Goal: Information Seeking & Learning: Learn about a topic

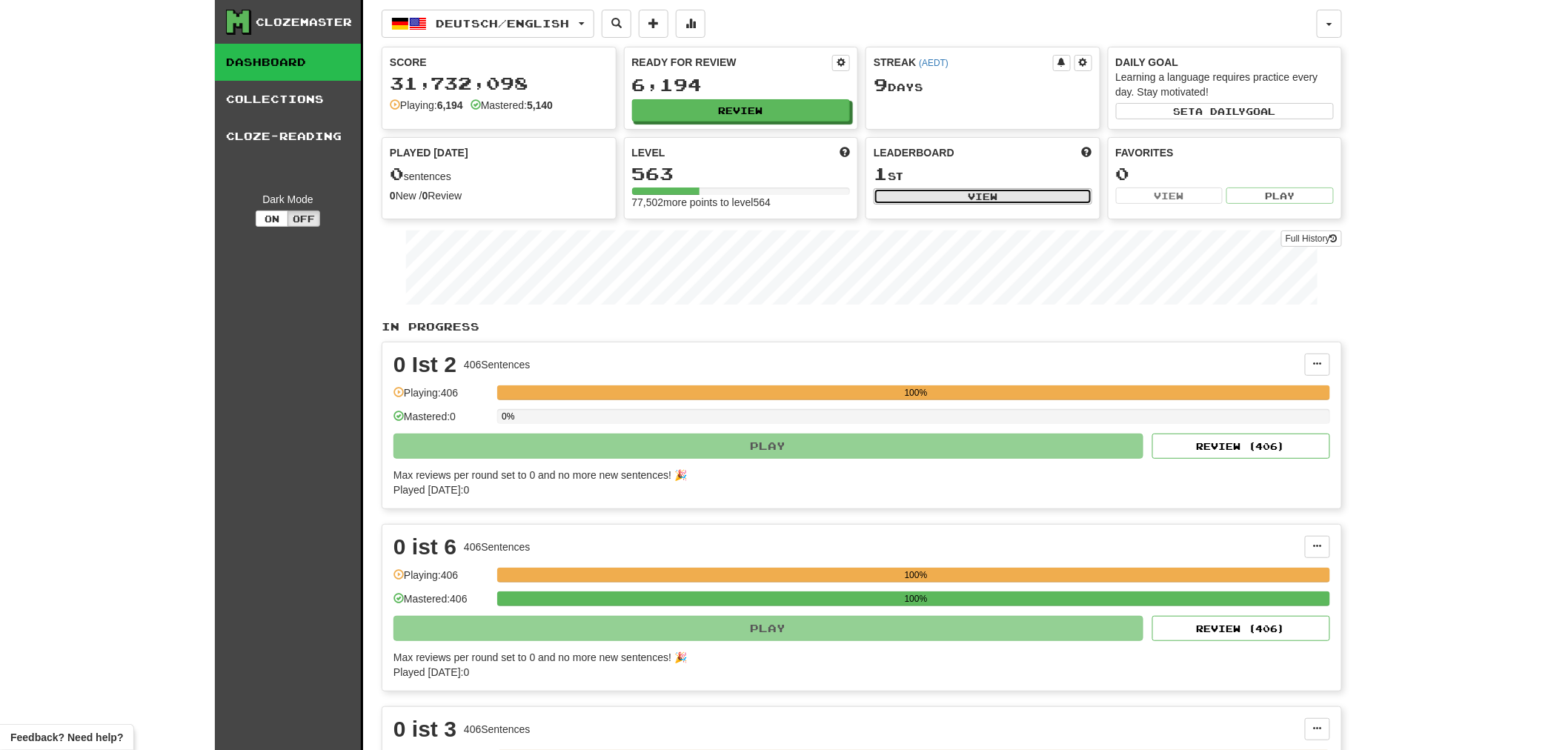
click at [982, 200] on button "View" at bounding box center [983, 196] width 218 height 16
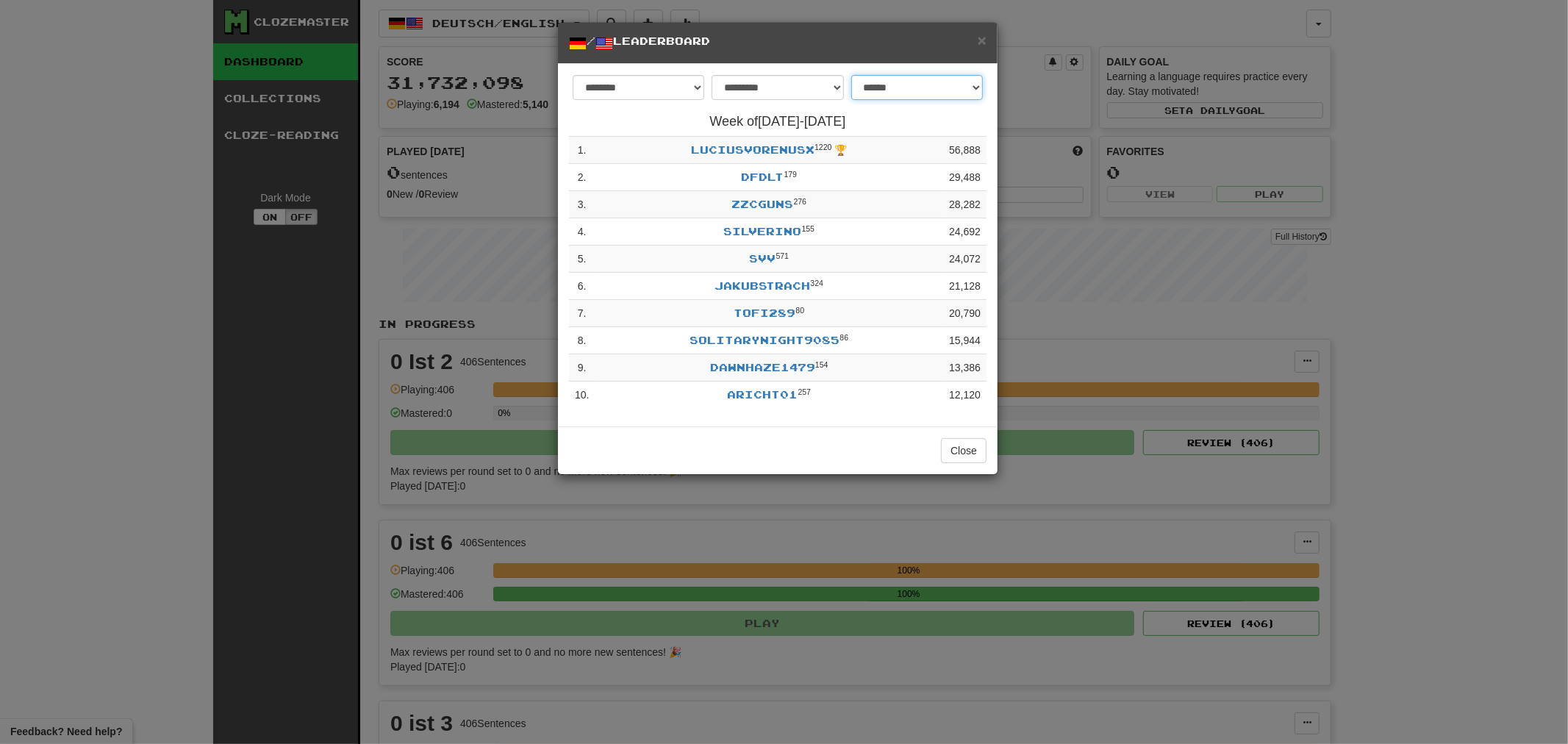
click at [882, 79] on select "**********" at bounding box center [918, 87] width 132 height 25
select select "**********"
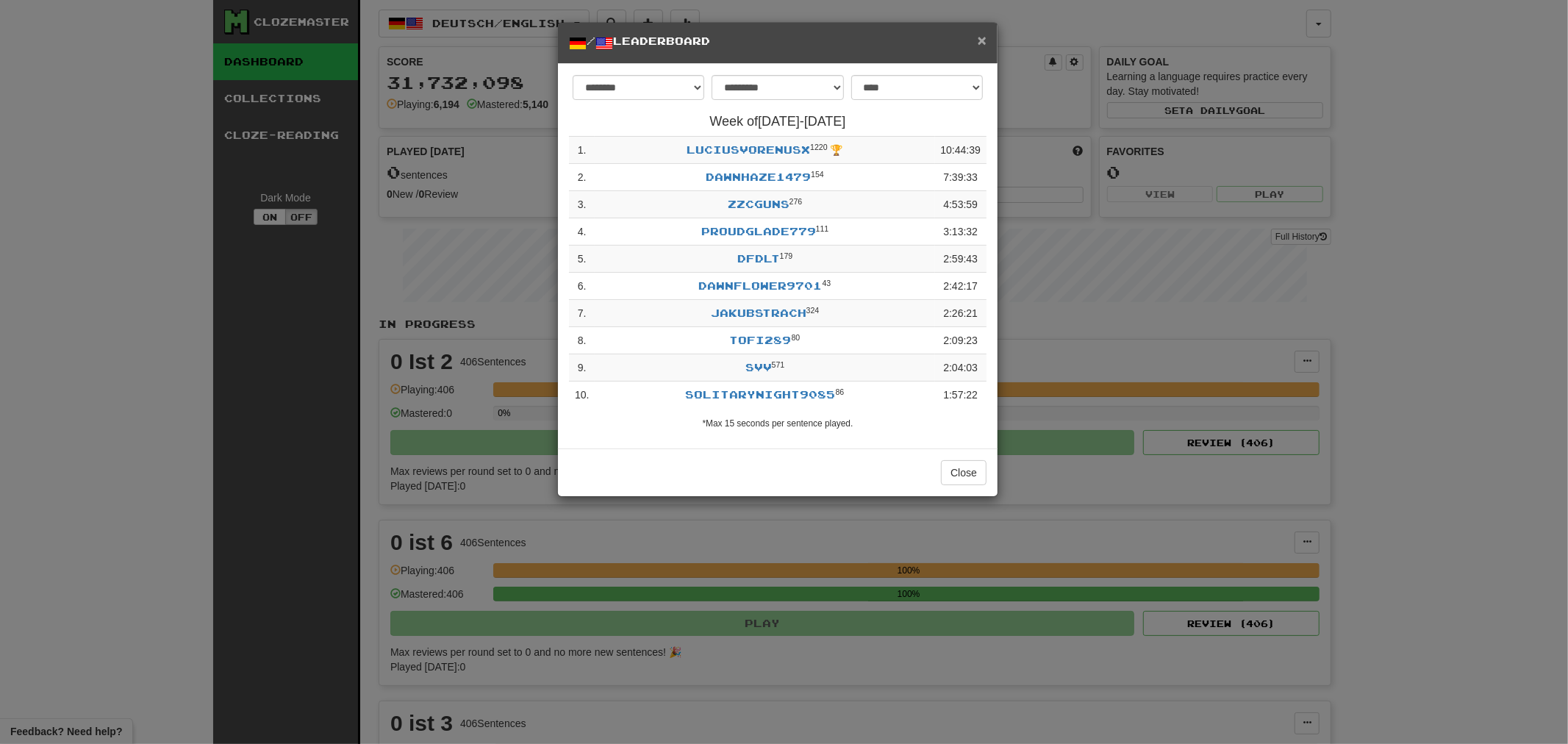
click at [980, 40] on span "×" at bounding box center [983, 40] width 9 height 17
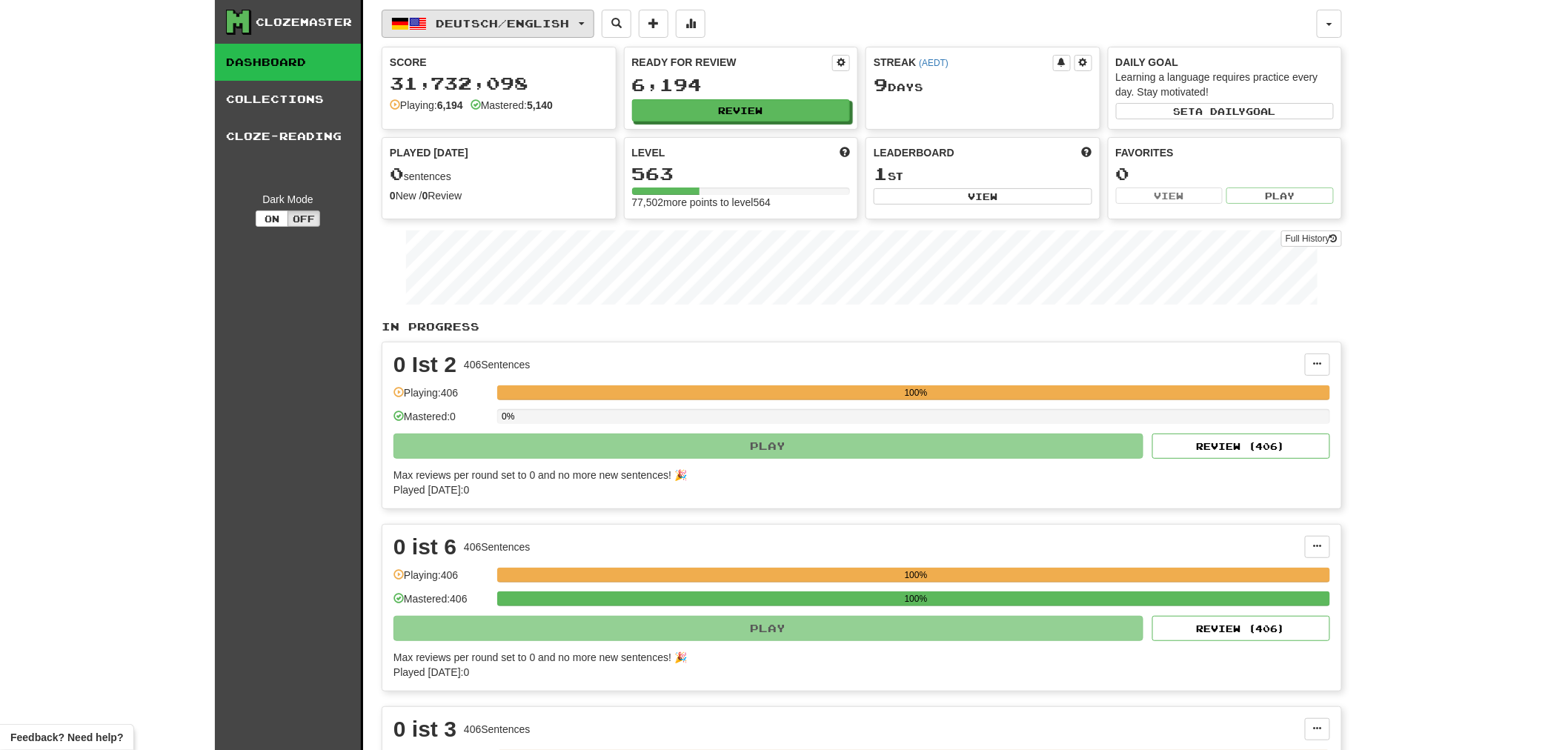
click at [594, 19] on button "Deutsch / English" at bounding box center [488, 24] width 213 height 28
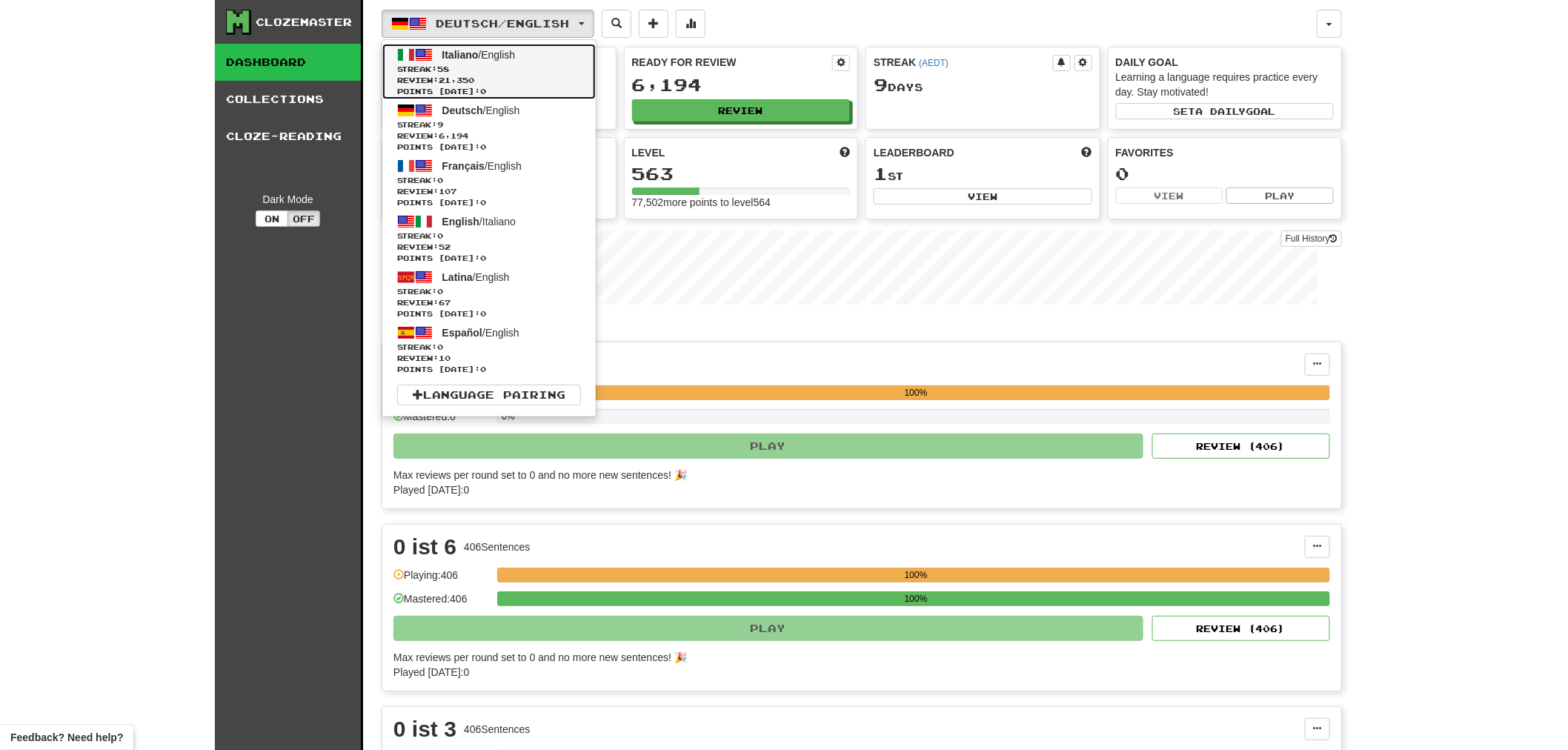
click at [510, 72] on span "Streak: 58" at bounding box center [489, 69] width 184 height 11
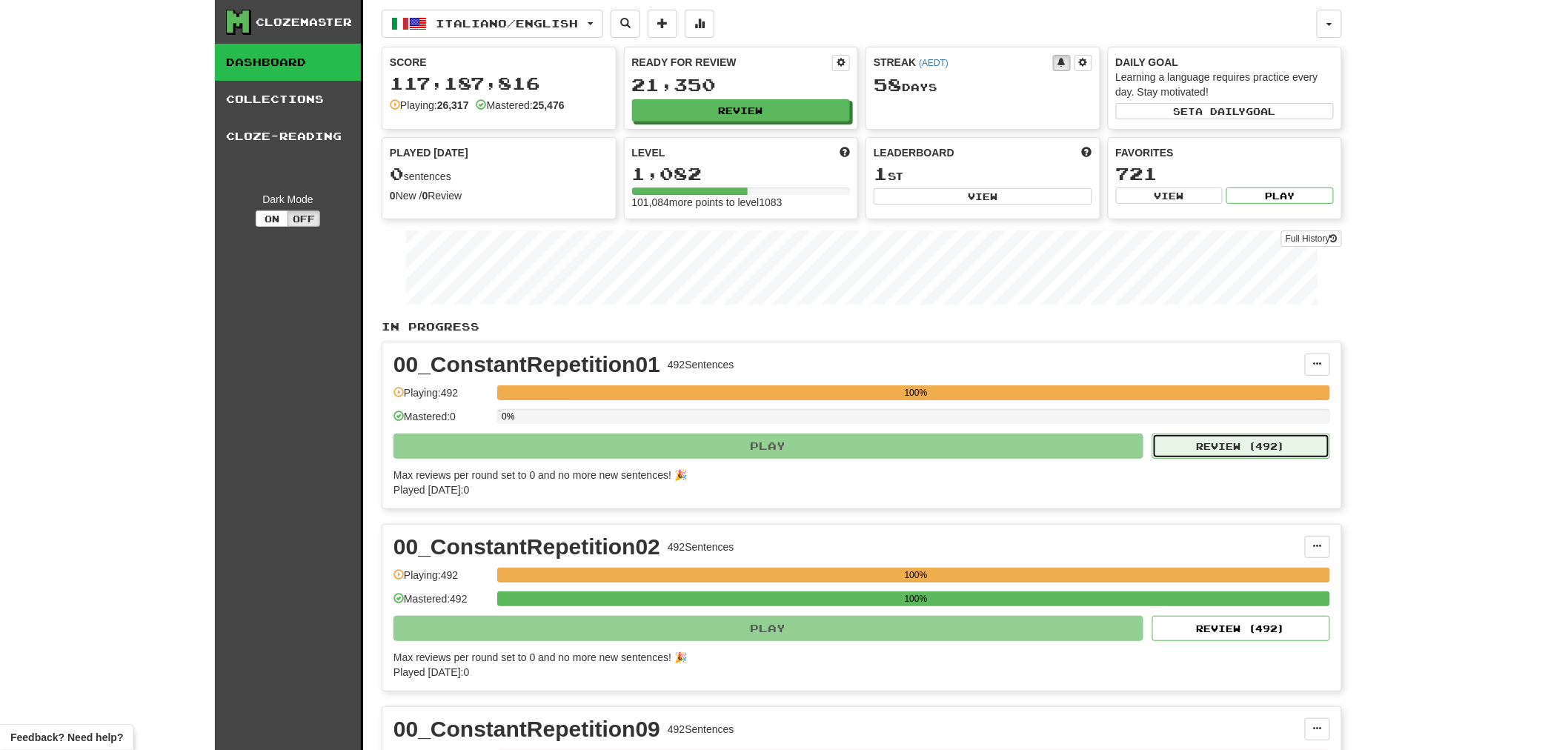
click at [1202, 449] on button "Review ( 492 )" at bounding box center [1241, 446] width 178 height 25
select select "********"
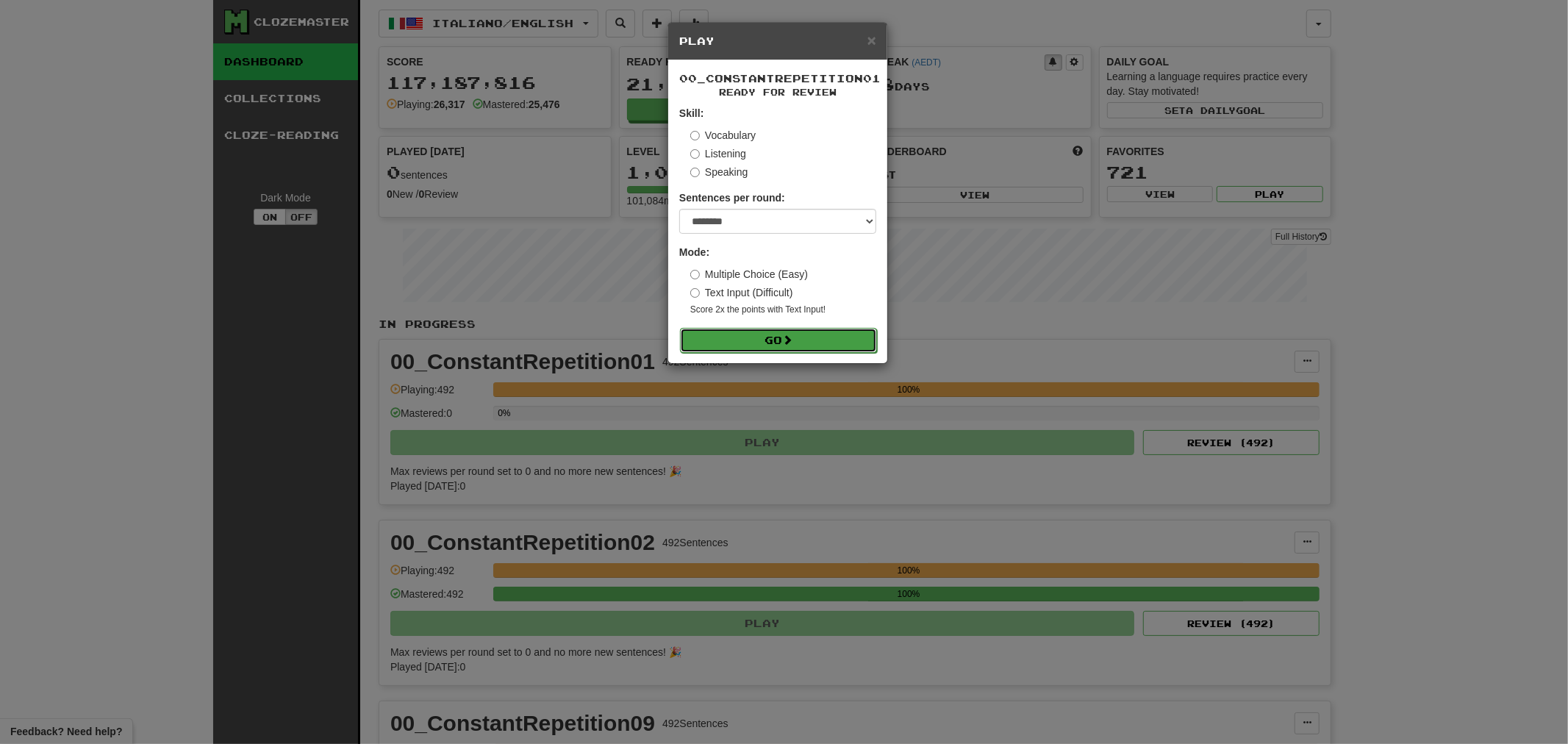
click at [766, 336] on button "Go" at bounding box center [778, 340] width 197 height 25
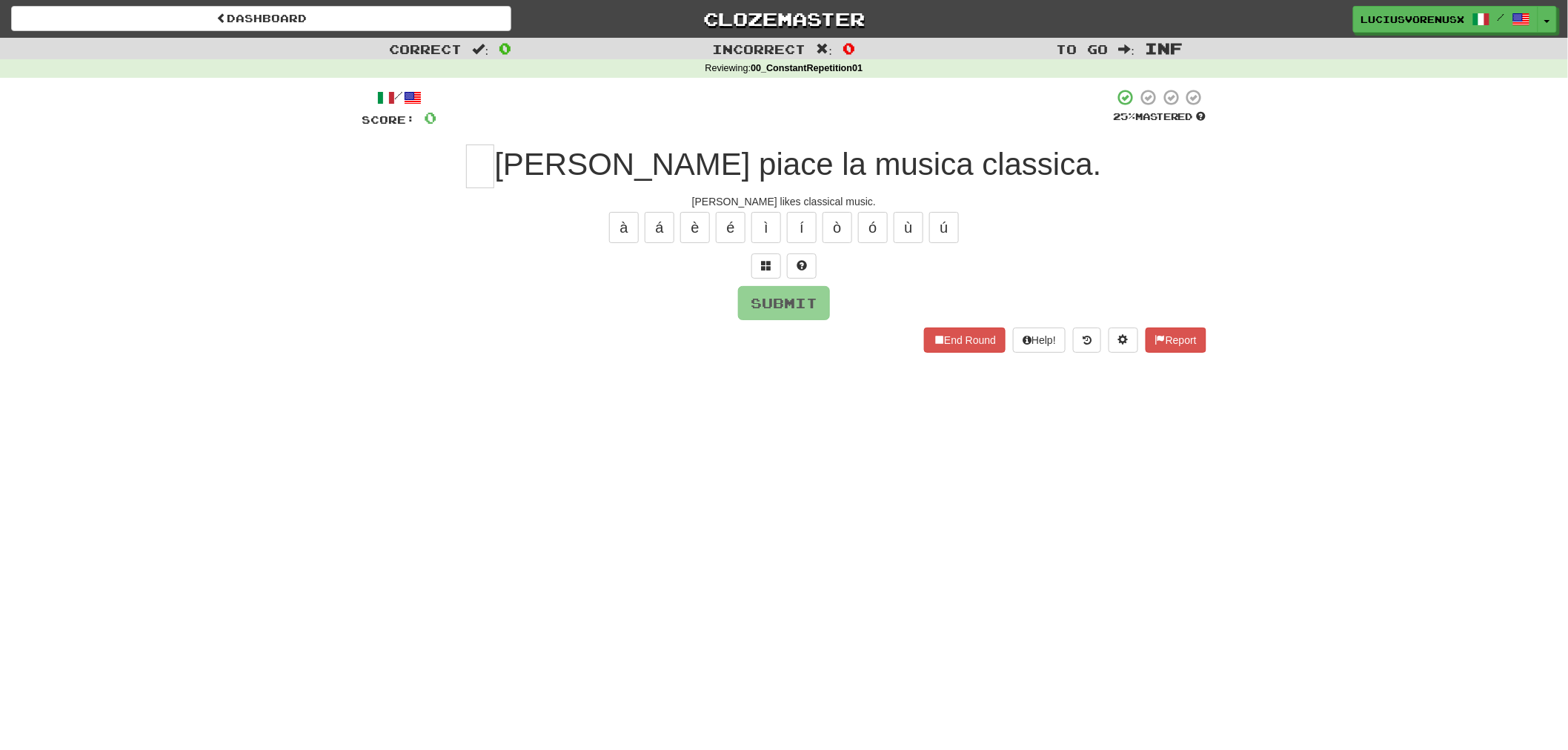
click at [97, 465] on div "Dashboard Clozemaster [PERSON_NAME] / Toggle Dropdown Dashboard Leaderboard Act…" at bounding box center [784, 375] width 1568 height 750
click at [494, 165] on input "text" at bounding box center [480, 166] width 28 height 43
type input "*"
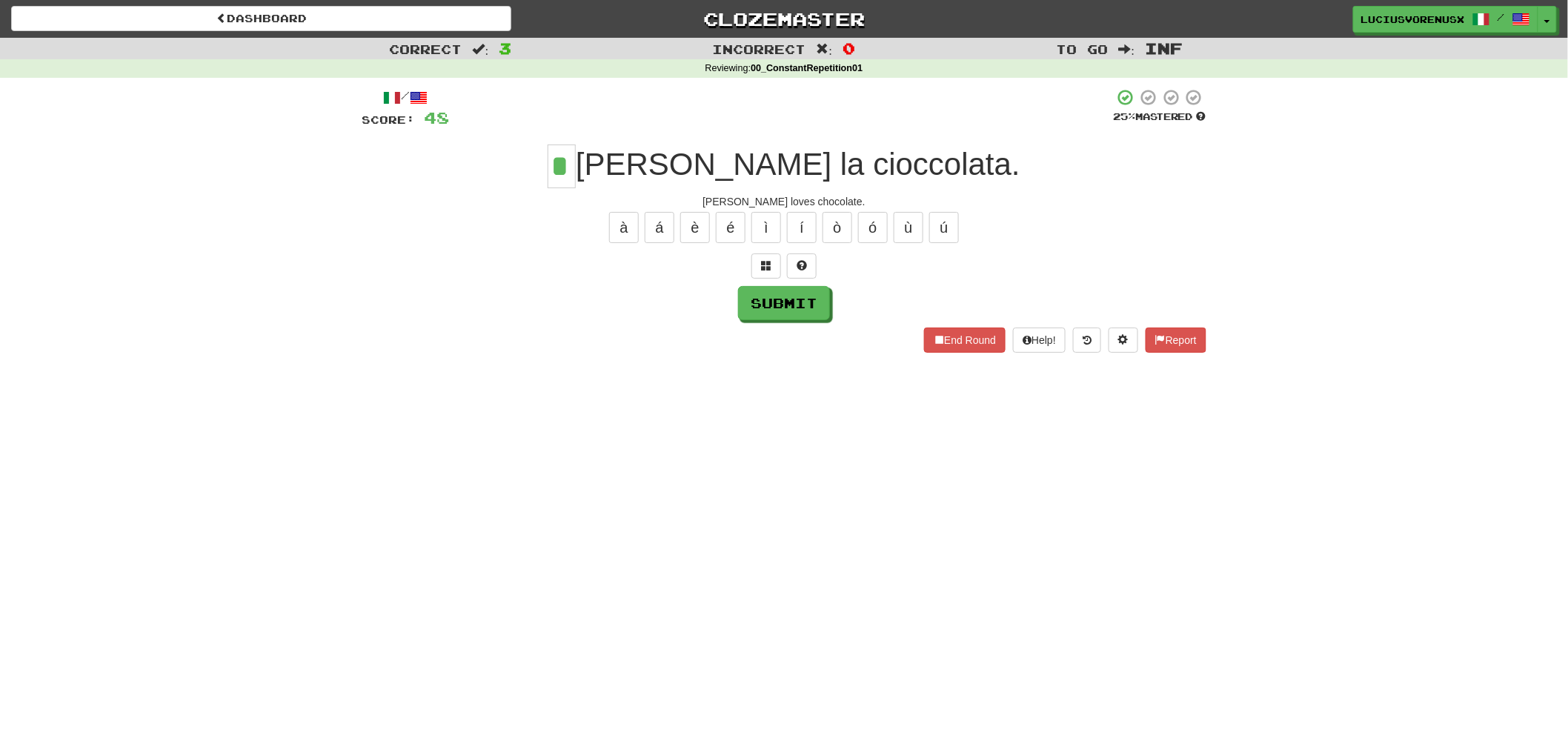
type input "*"
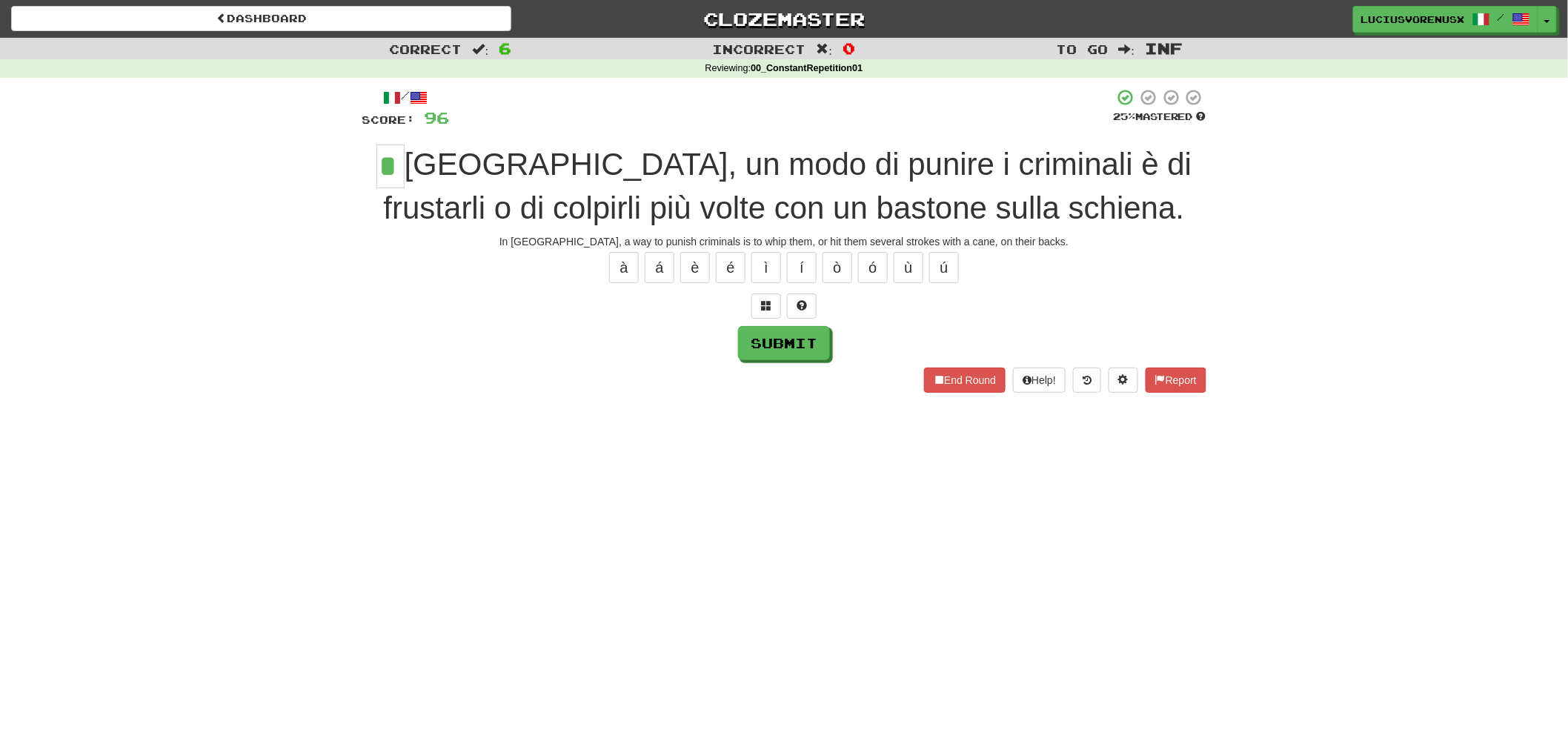
type input "*"
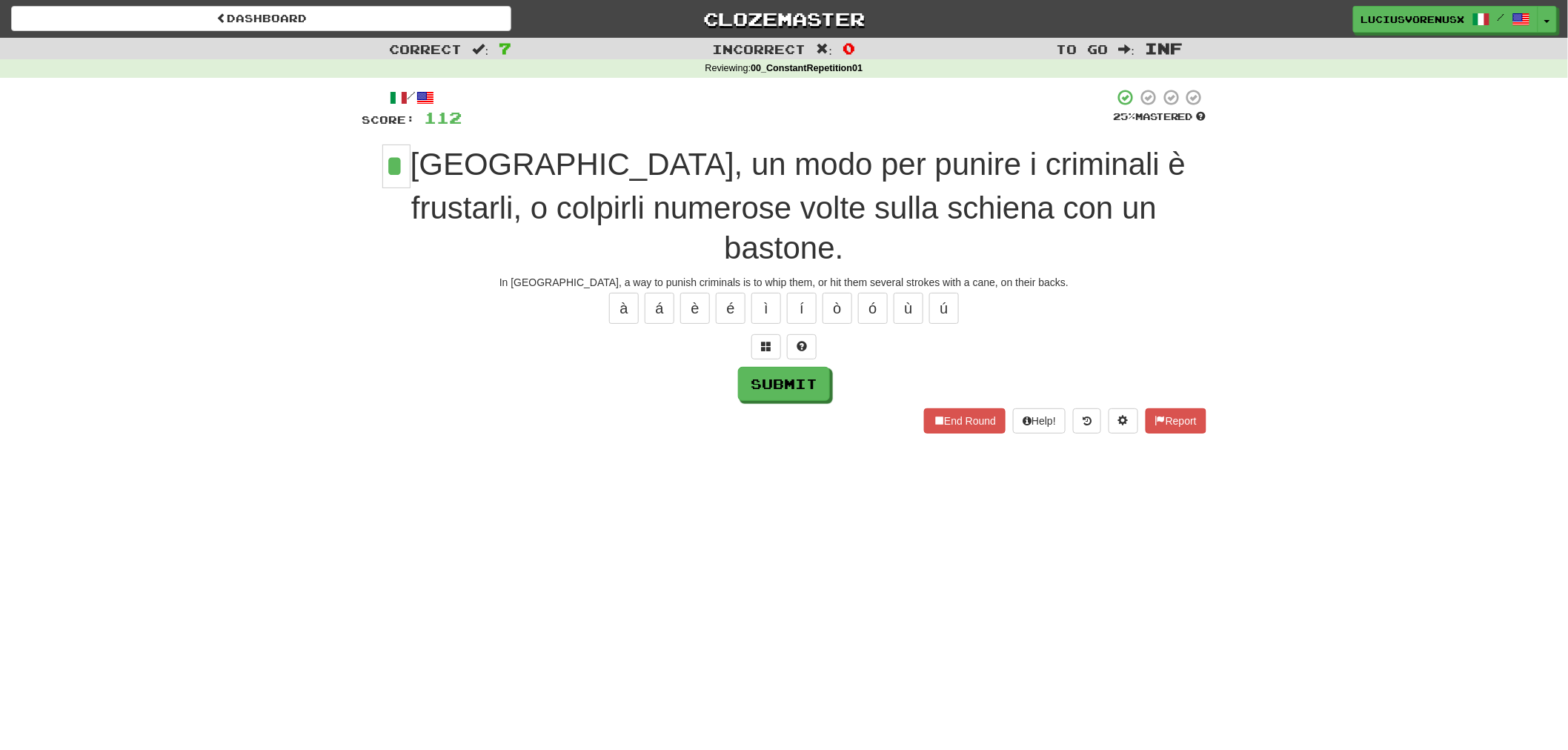
type input "*"
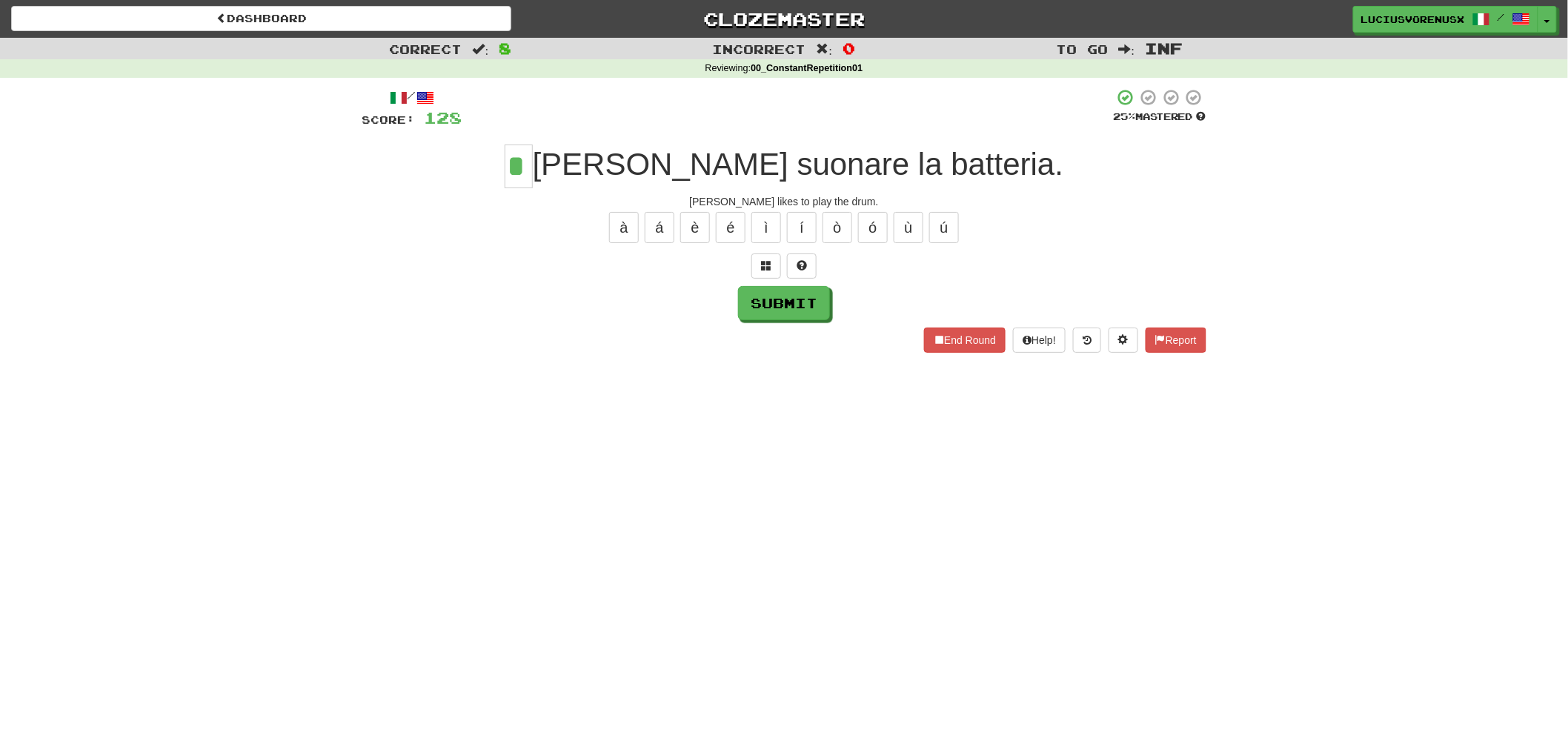
type input "*"
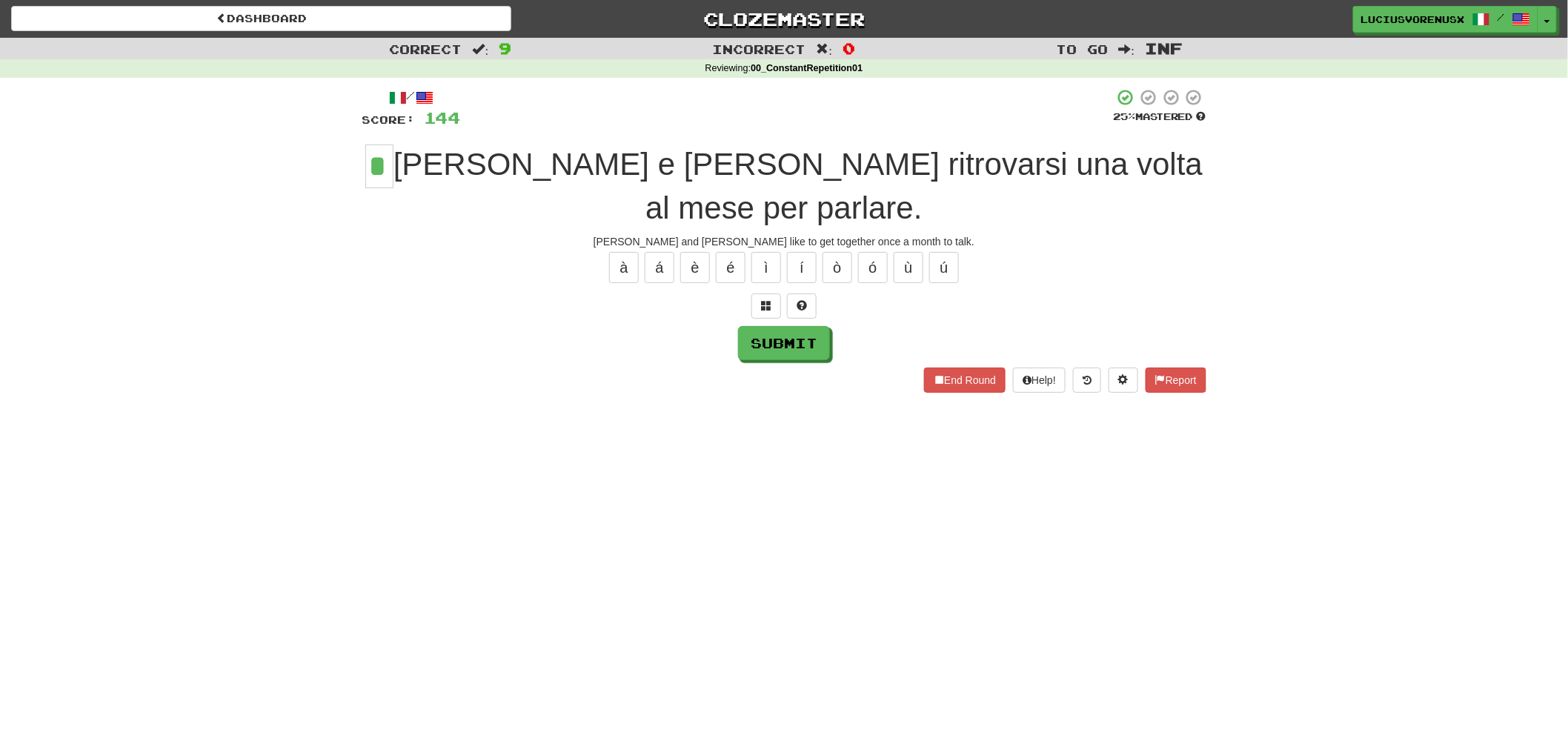
type input "*"
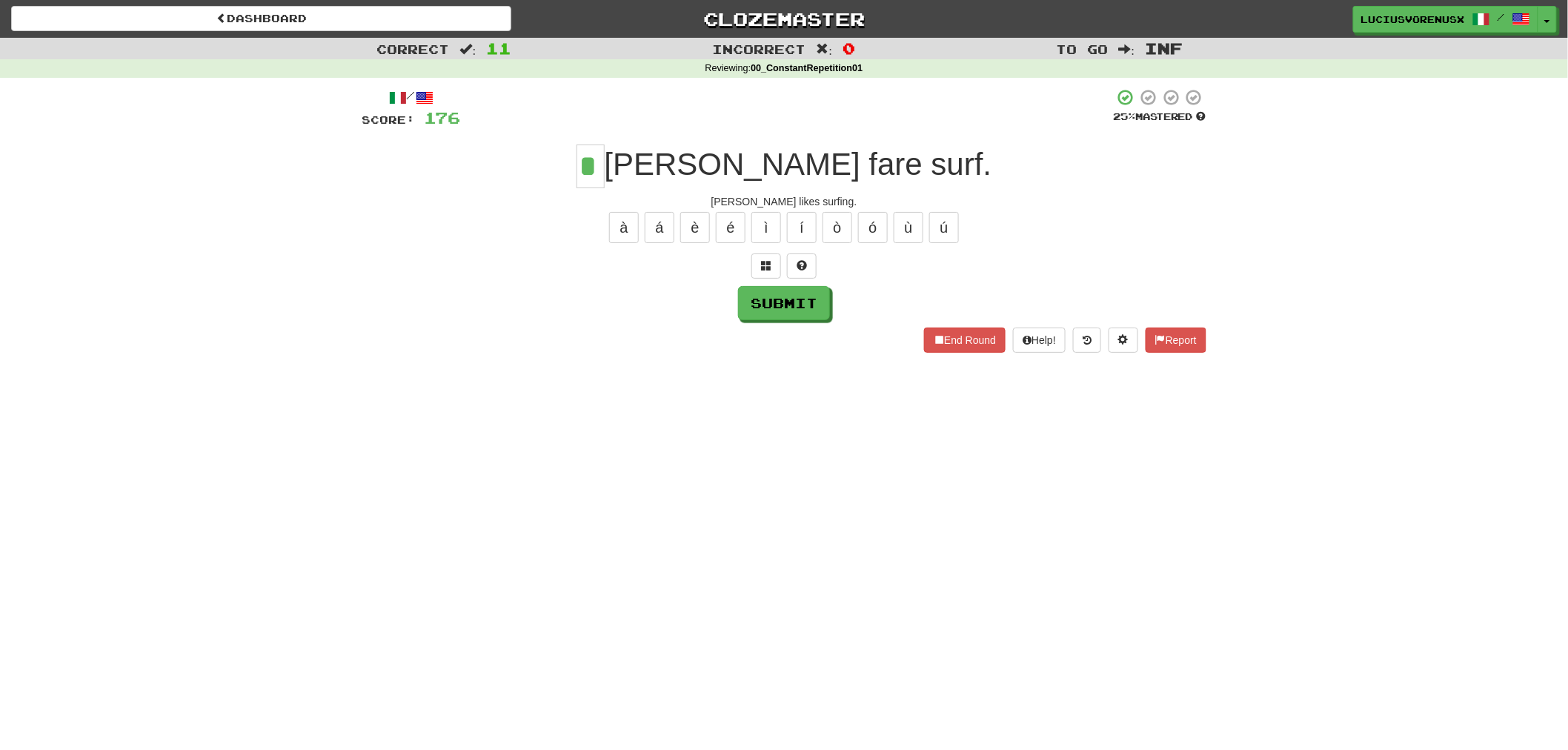
type input "*"
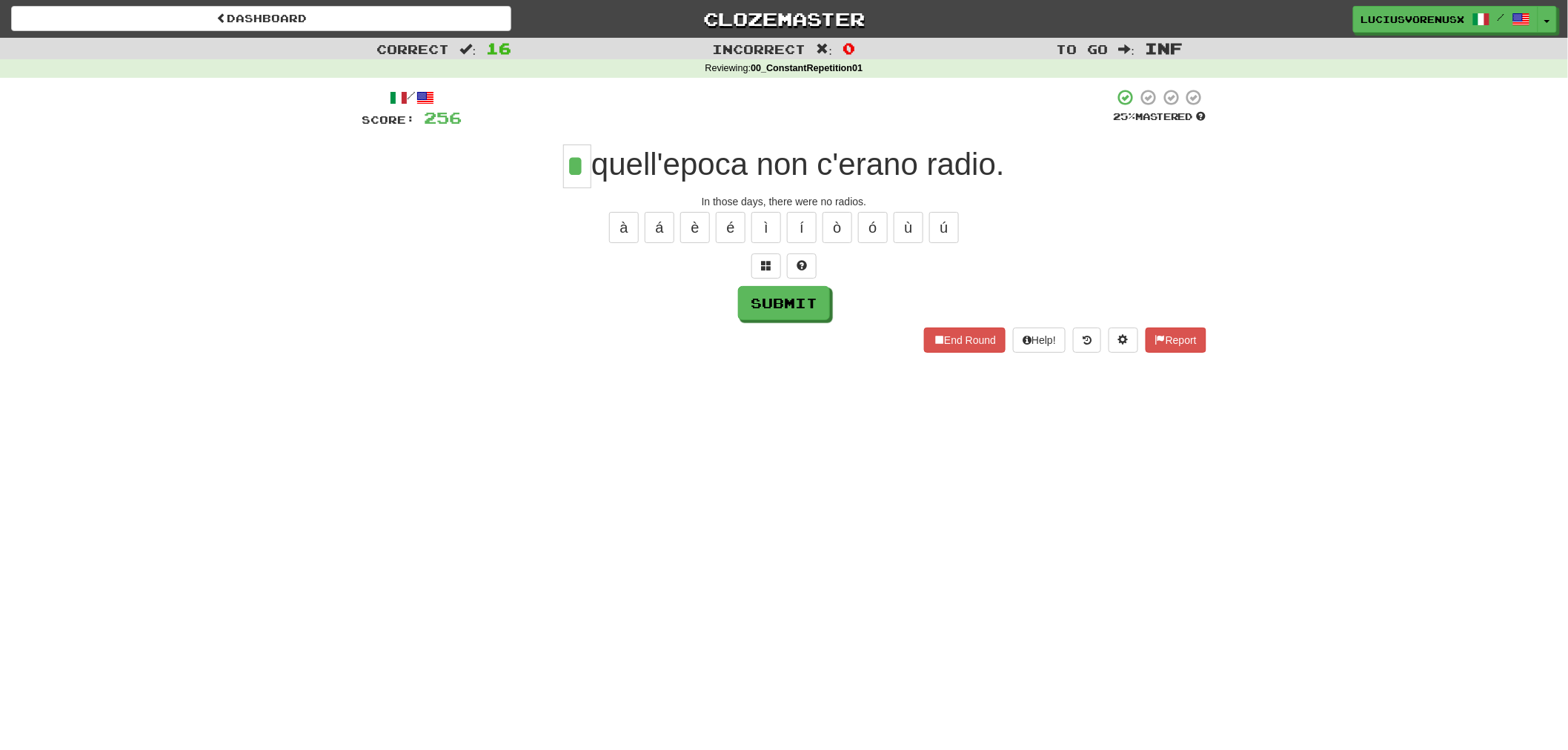
type input "*"
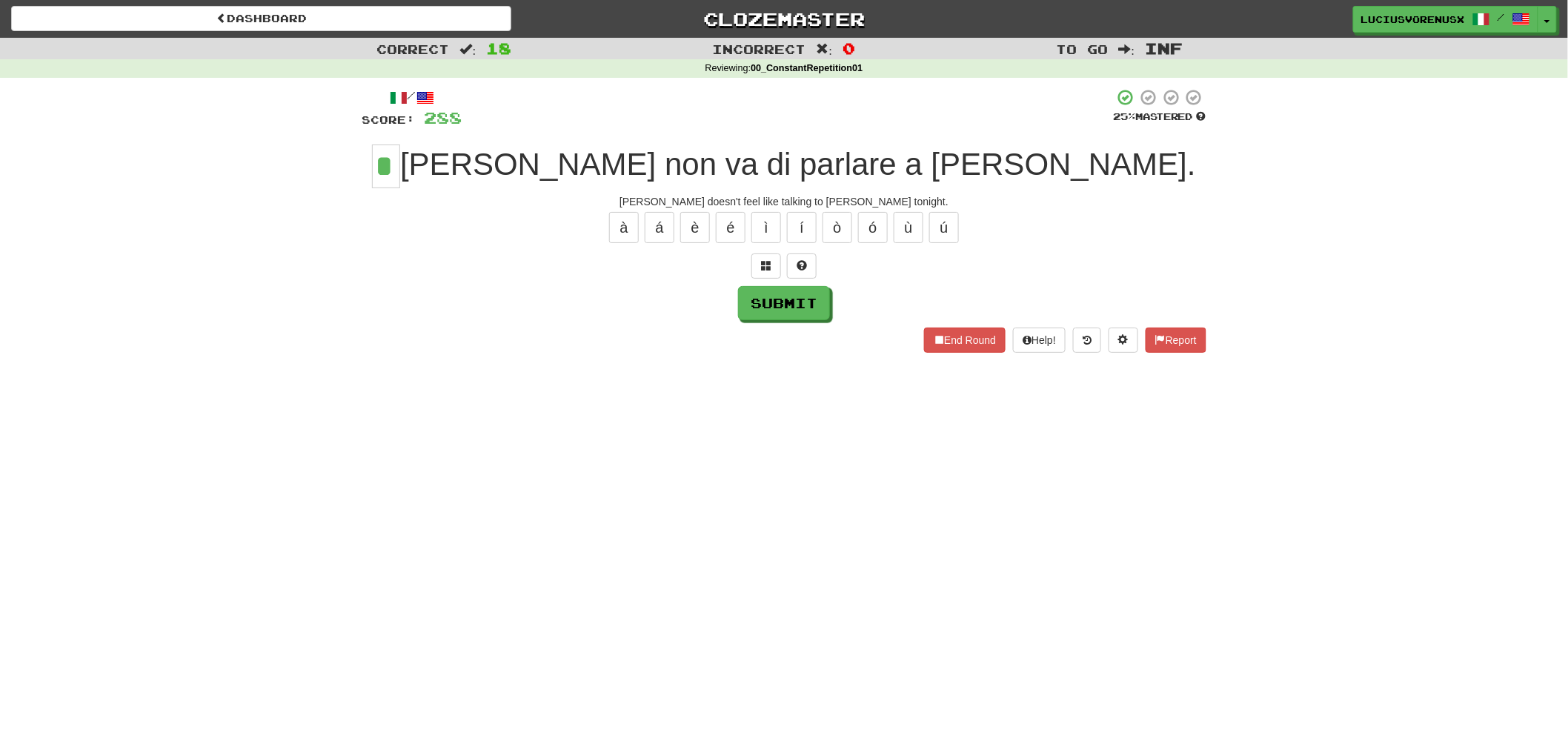
type input "*"
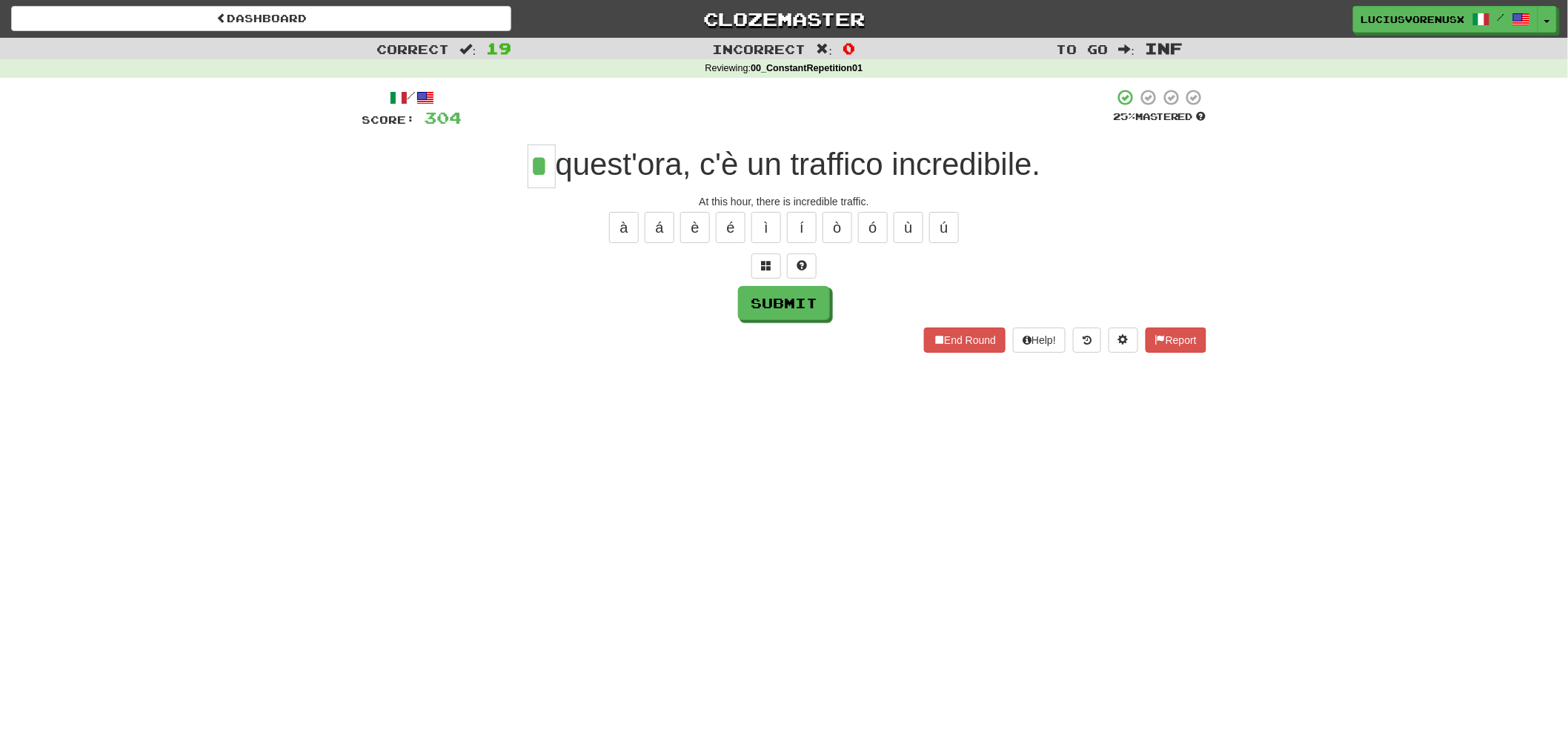
type input "*"
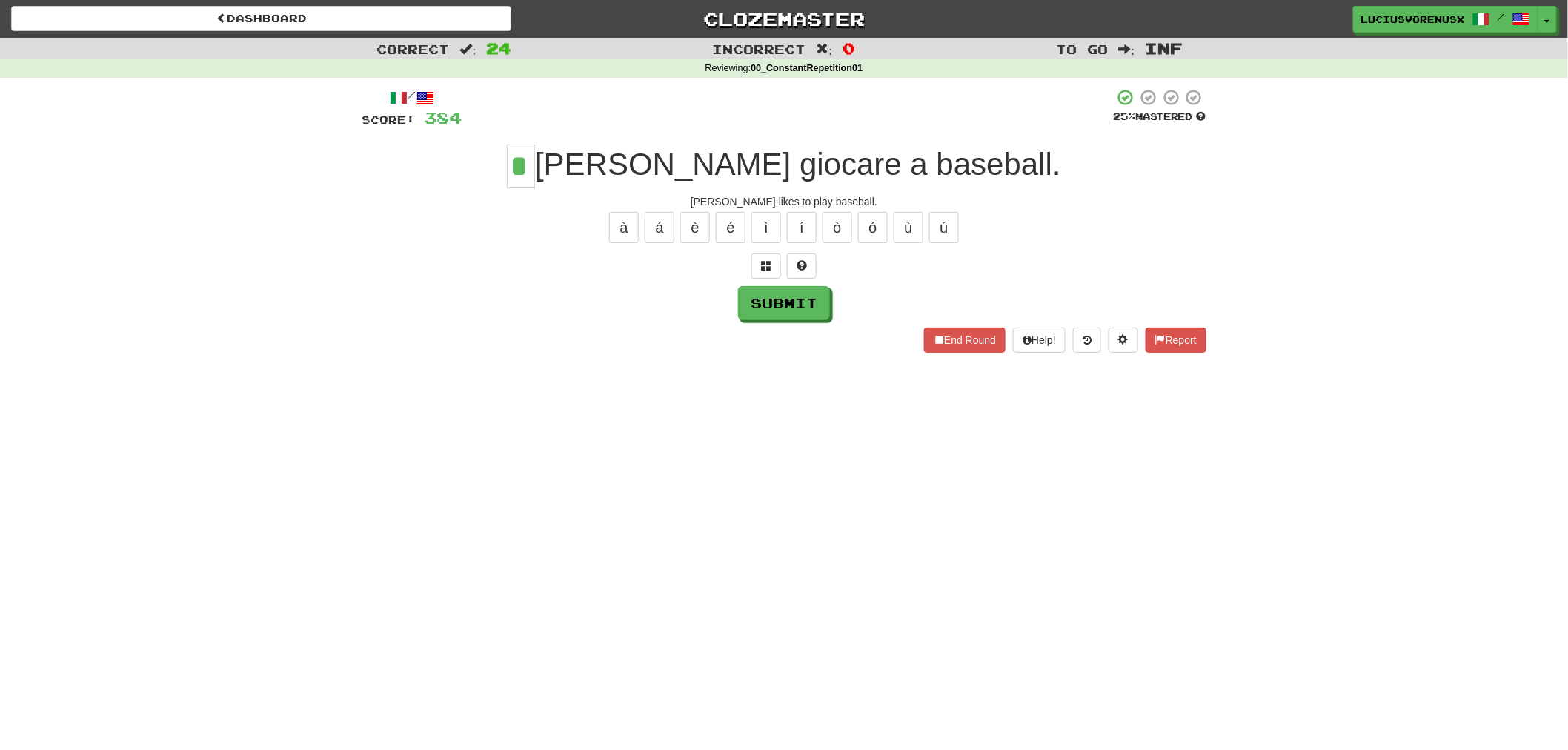
type input "*"
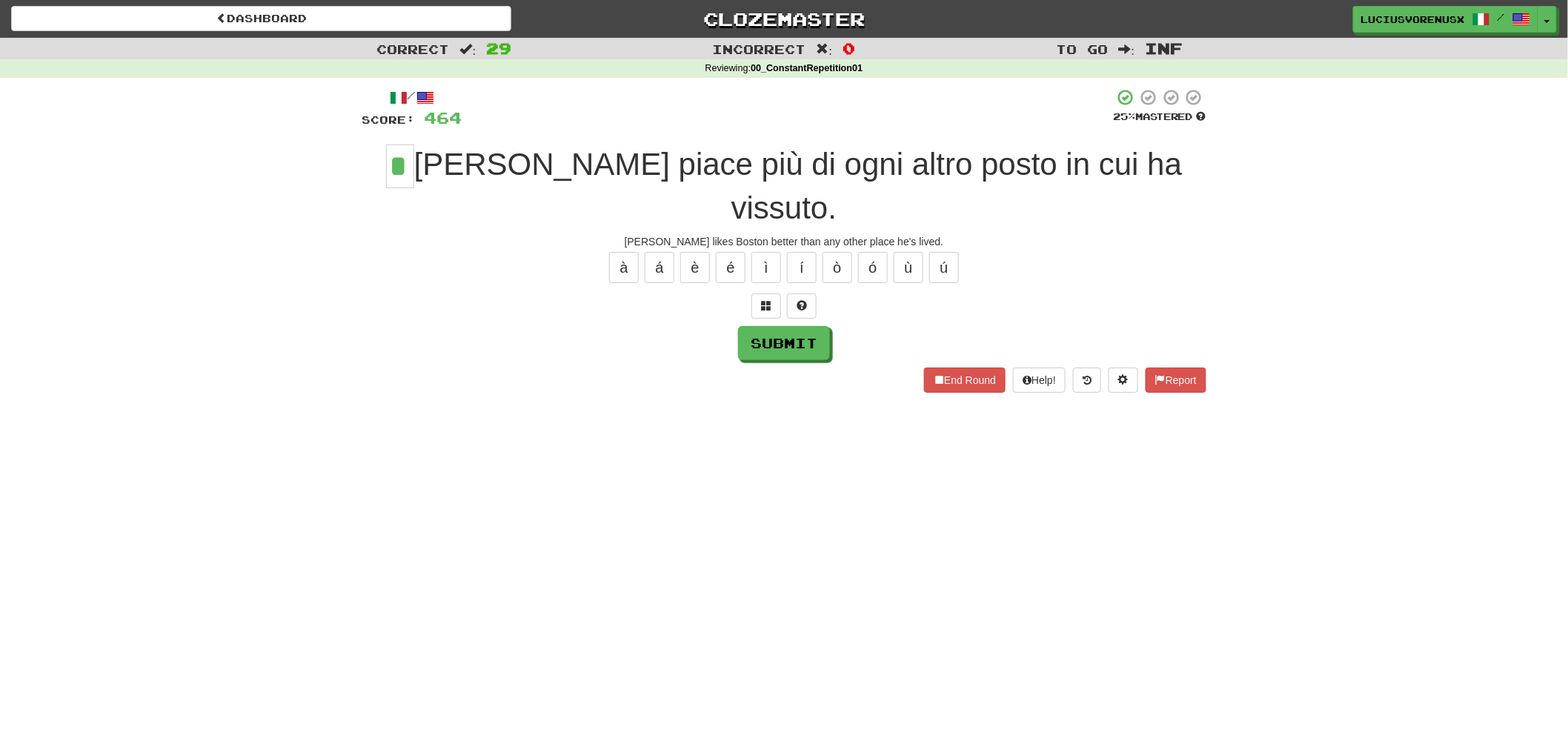
type input "*"
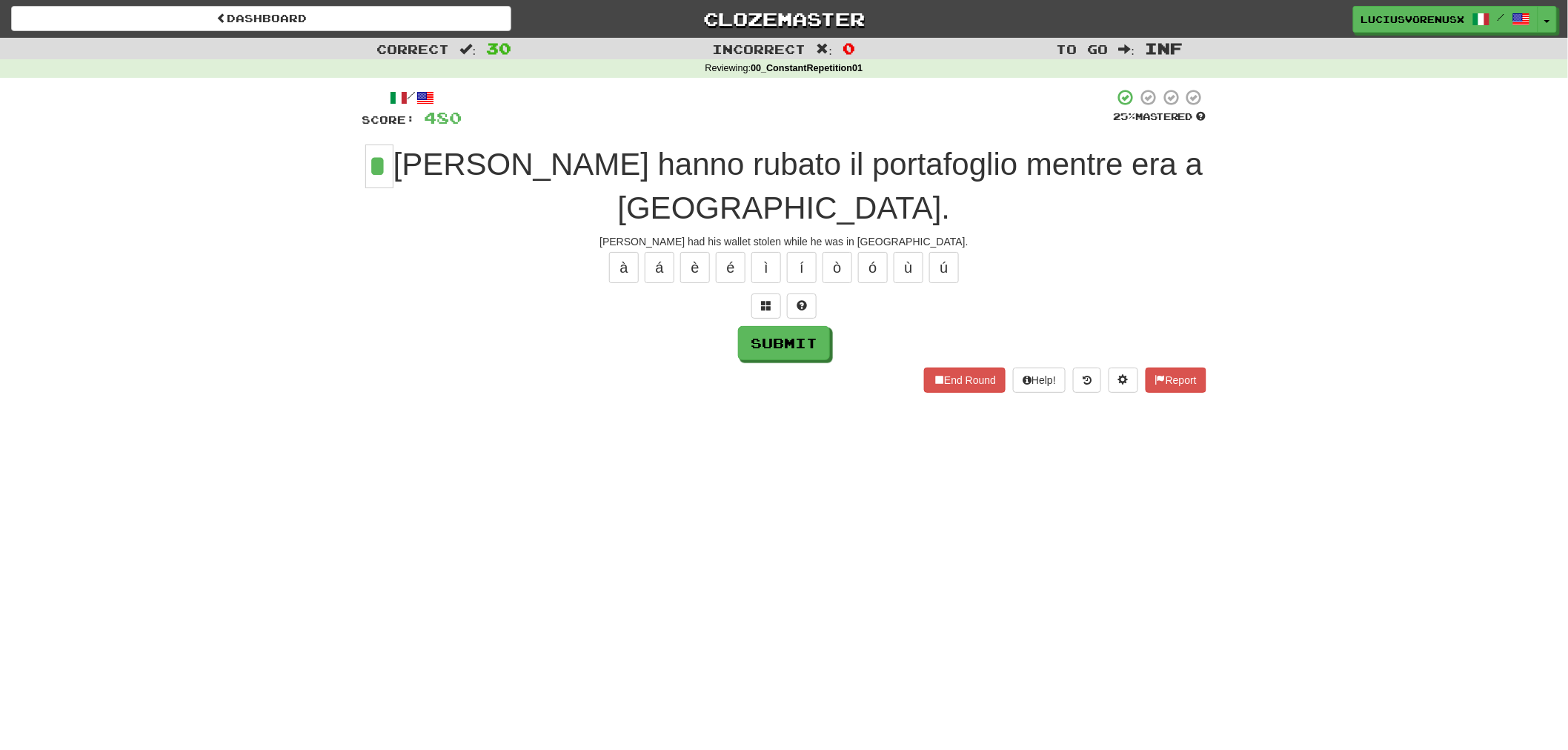
type input "*"
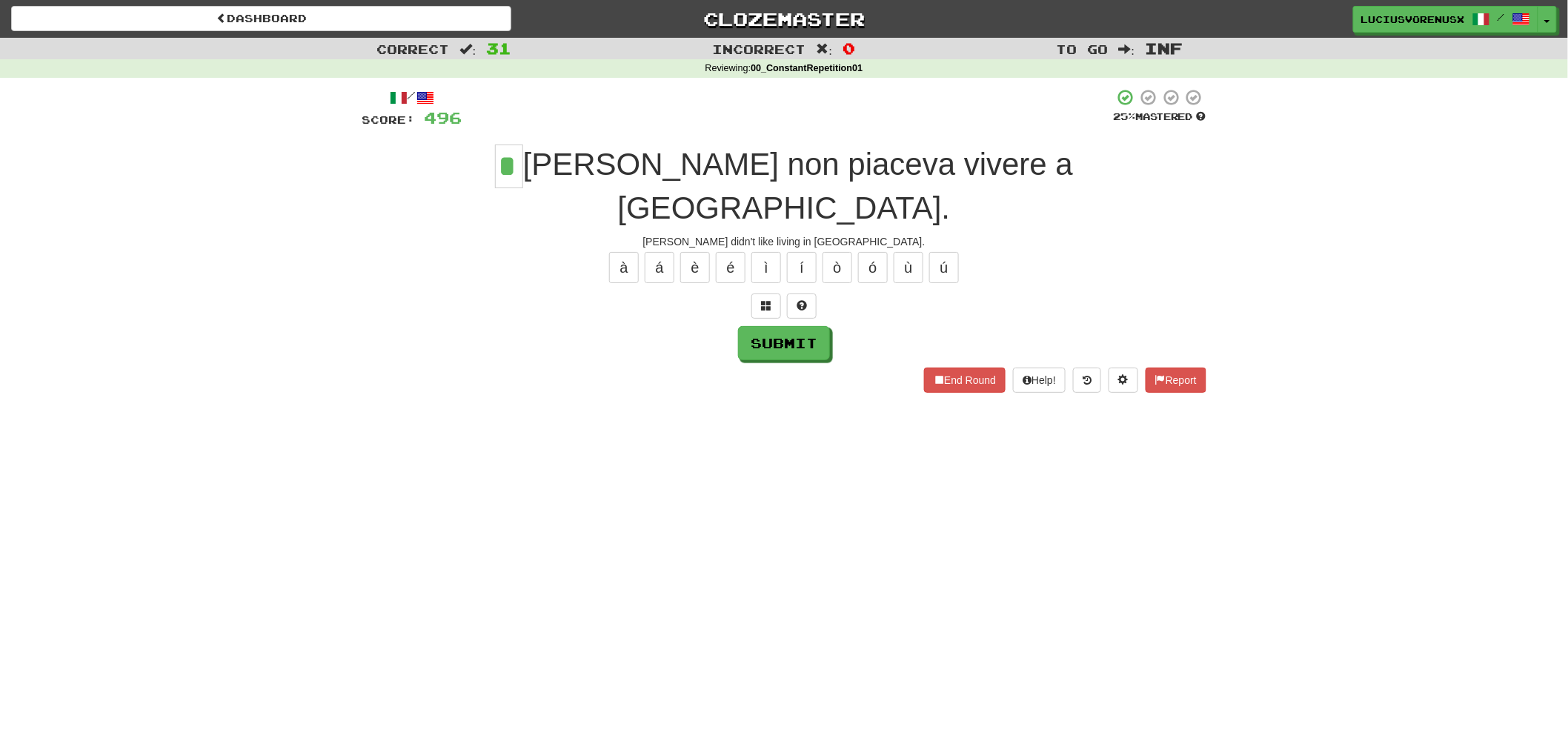
type input "*"
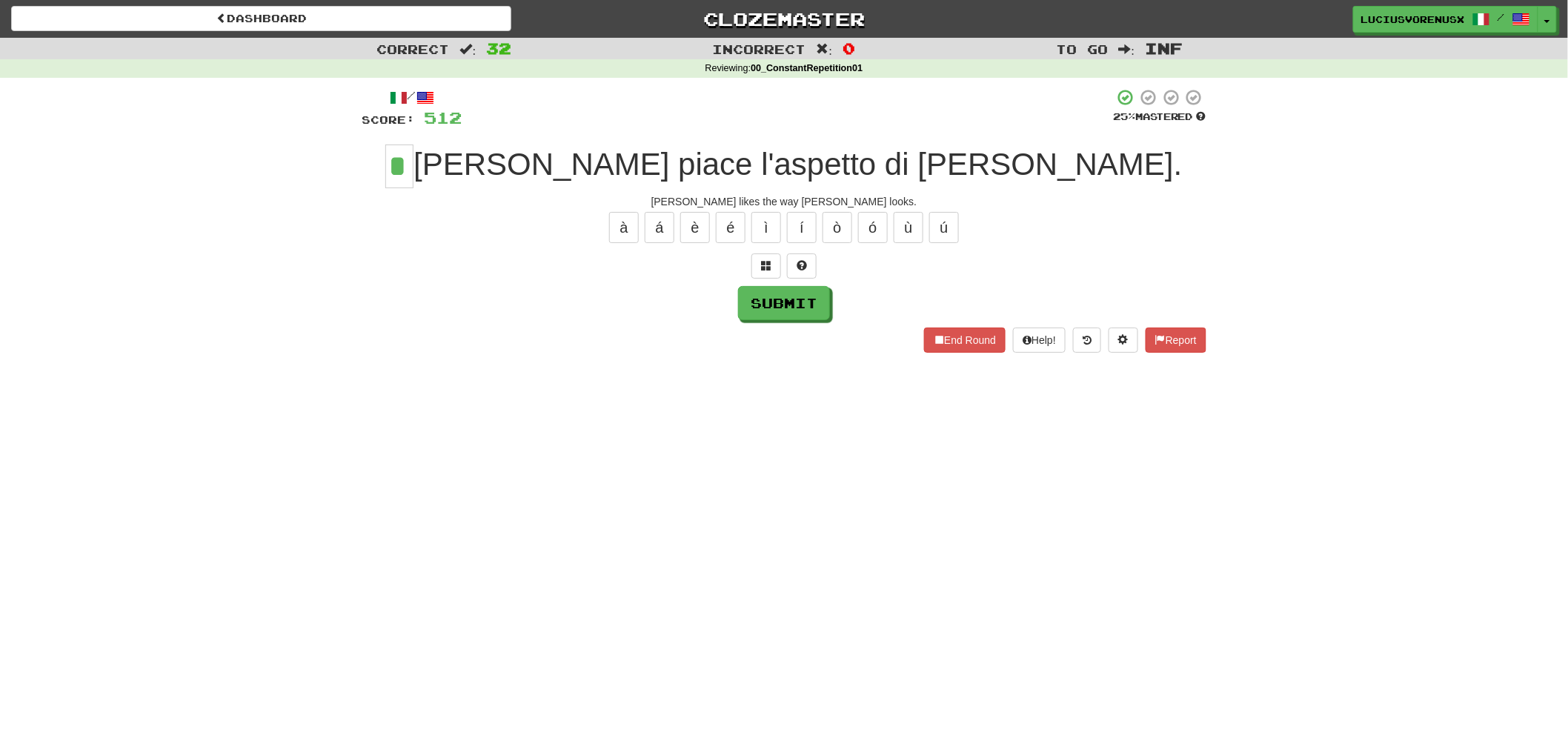
type input "*"
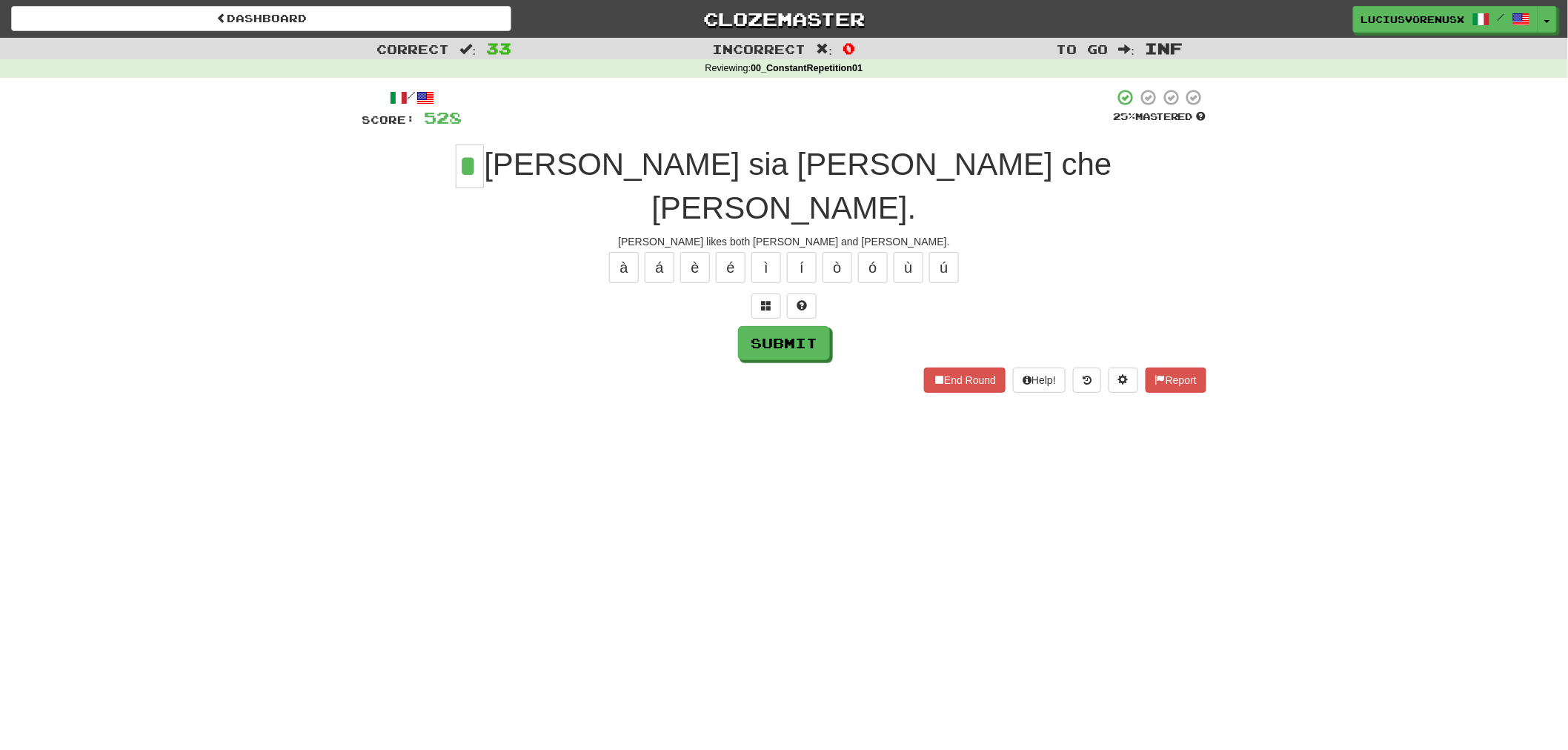
type input "*"
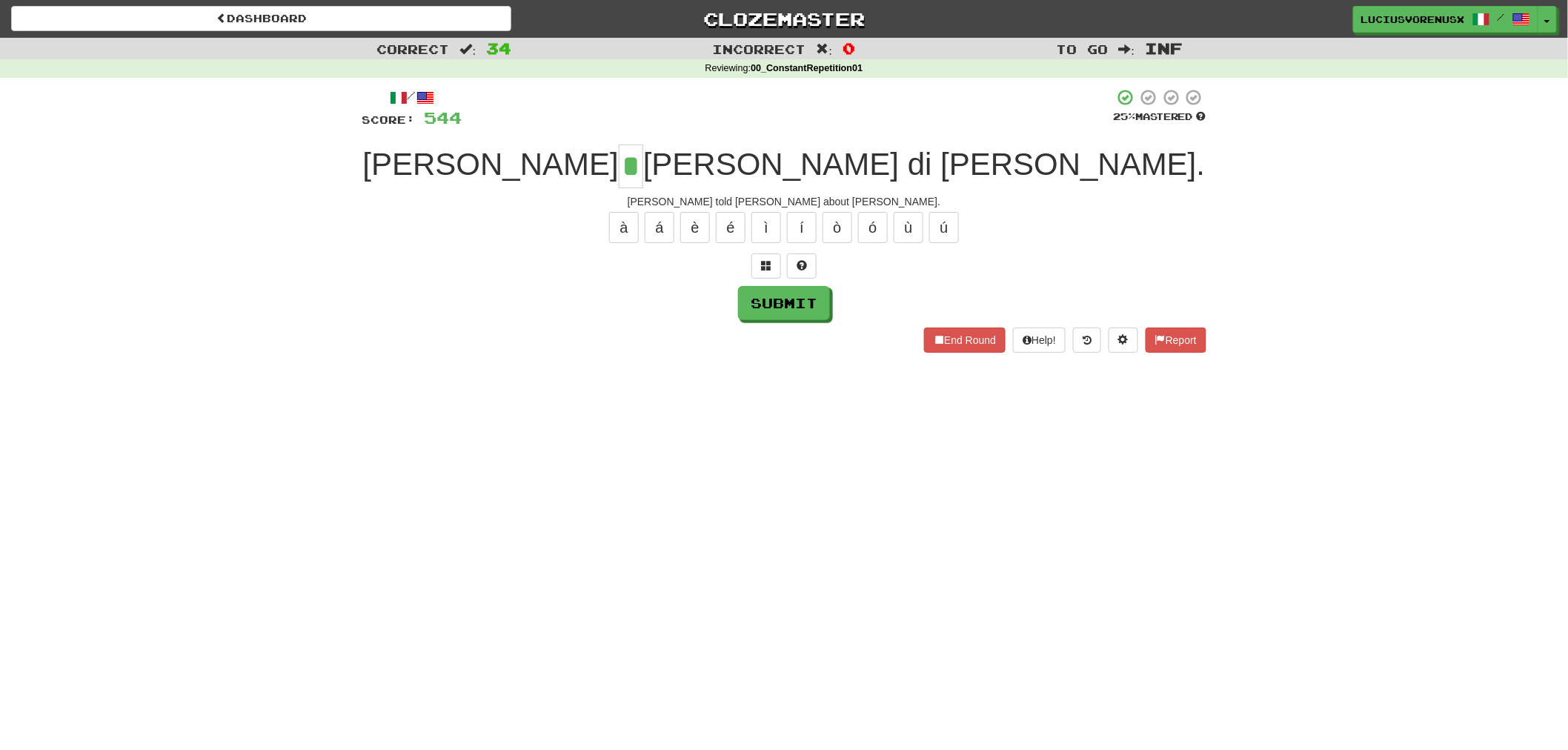
type input "*"
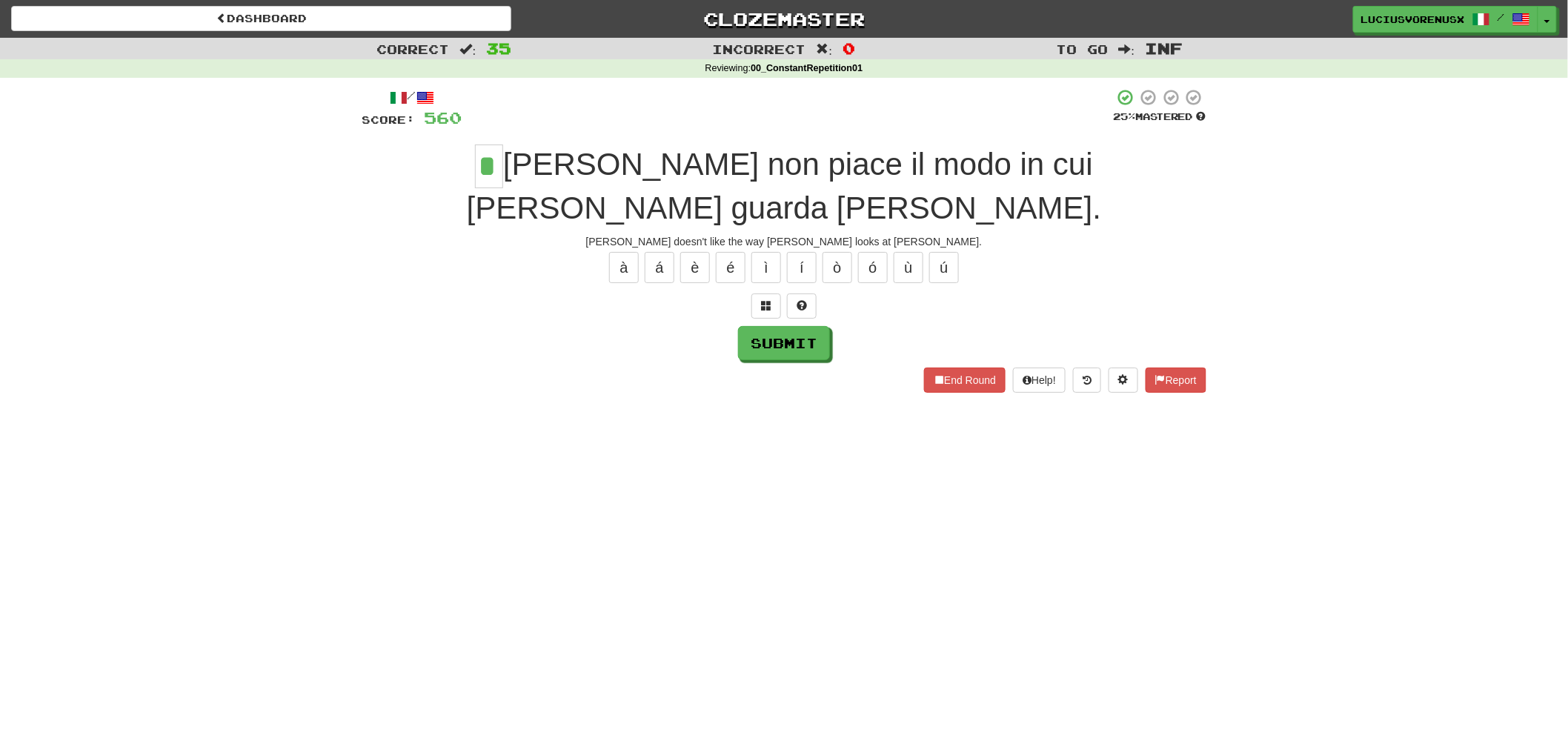
type input "*"
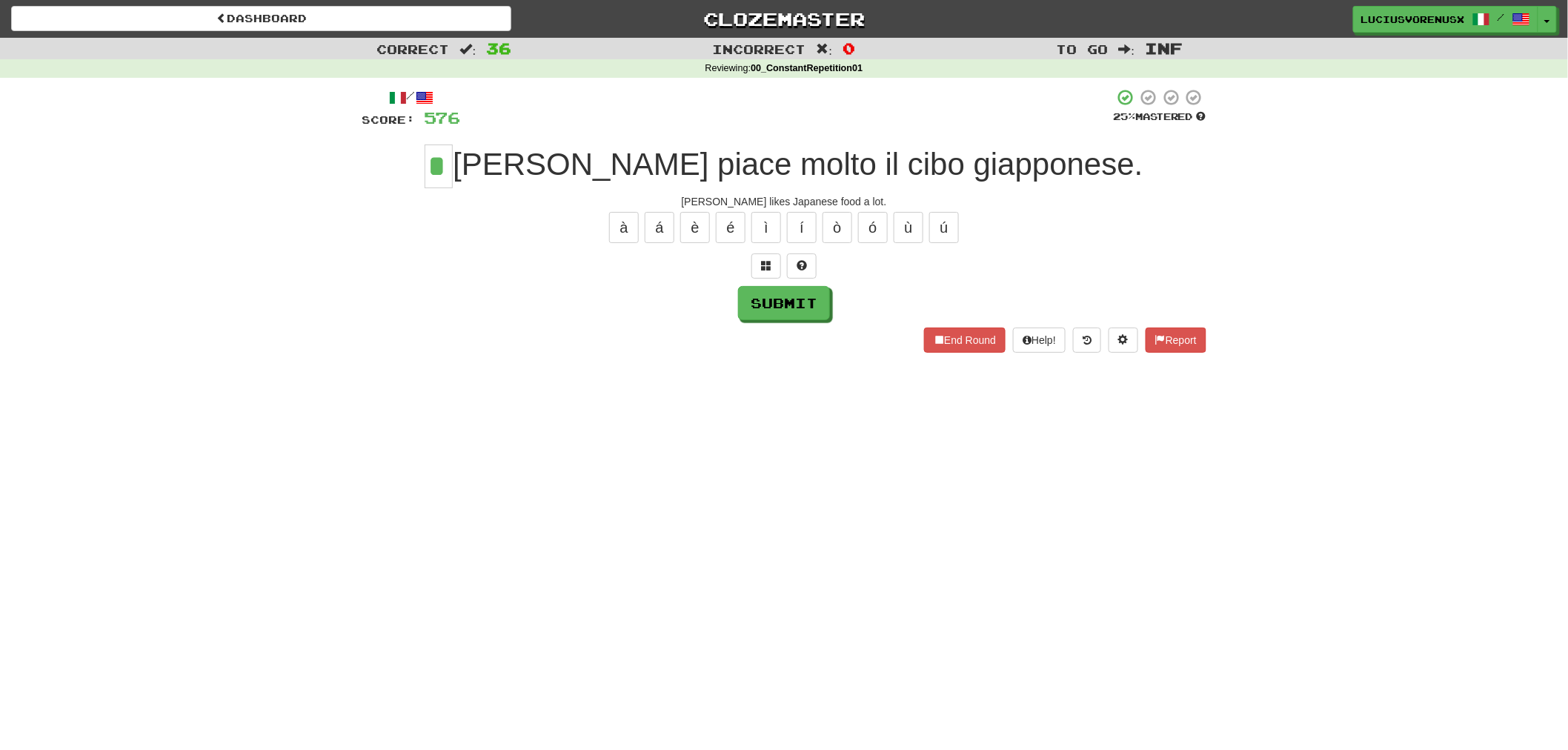
type input "*"
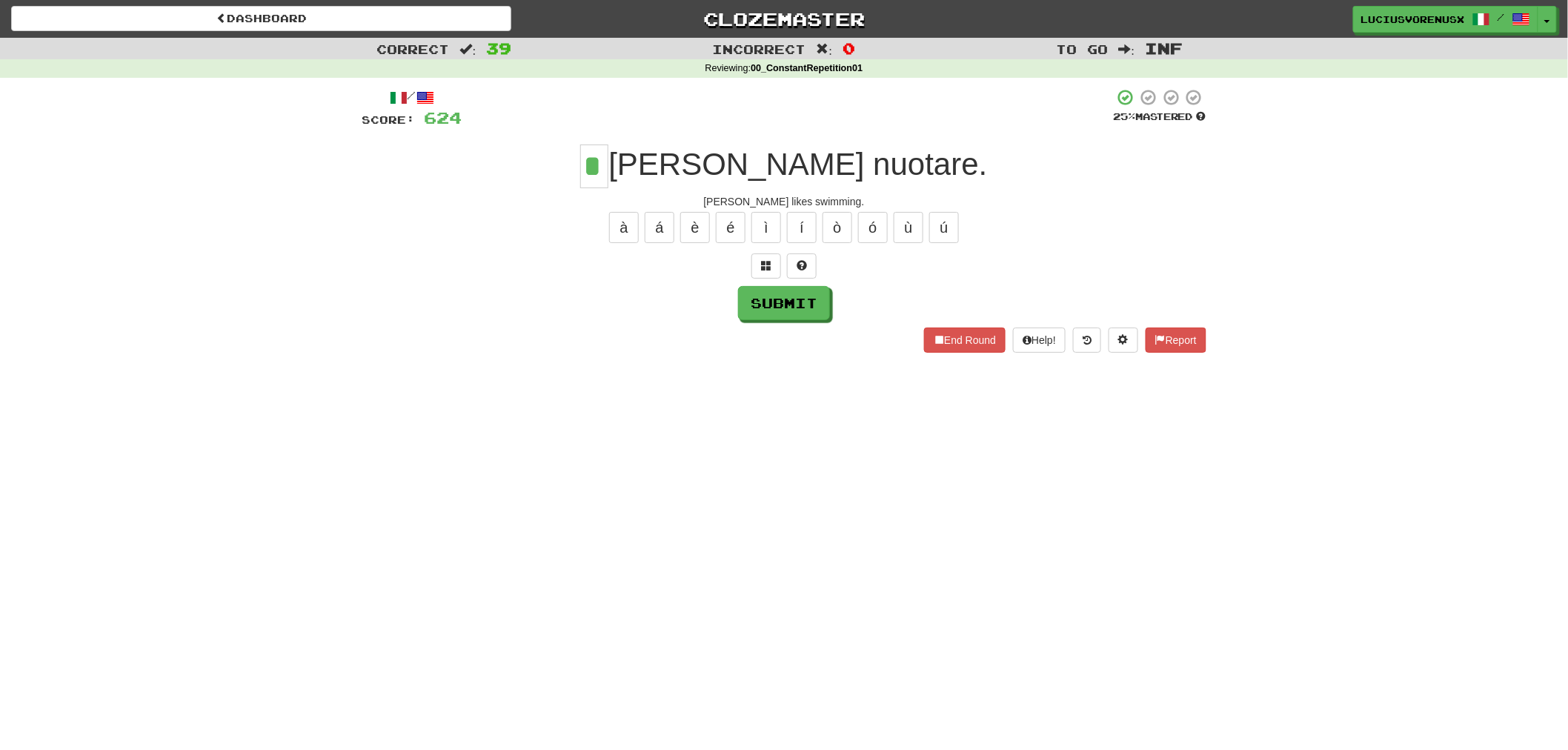
type input "*"
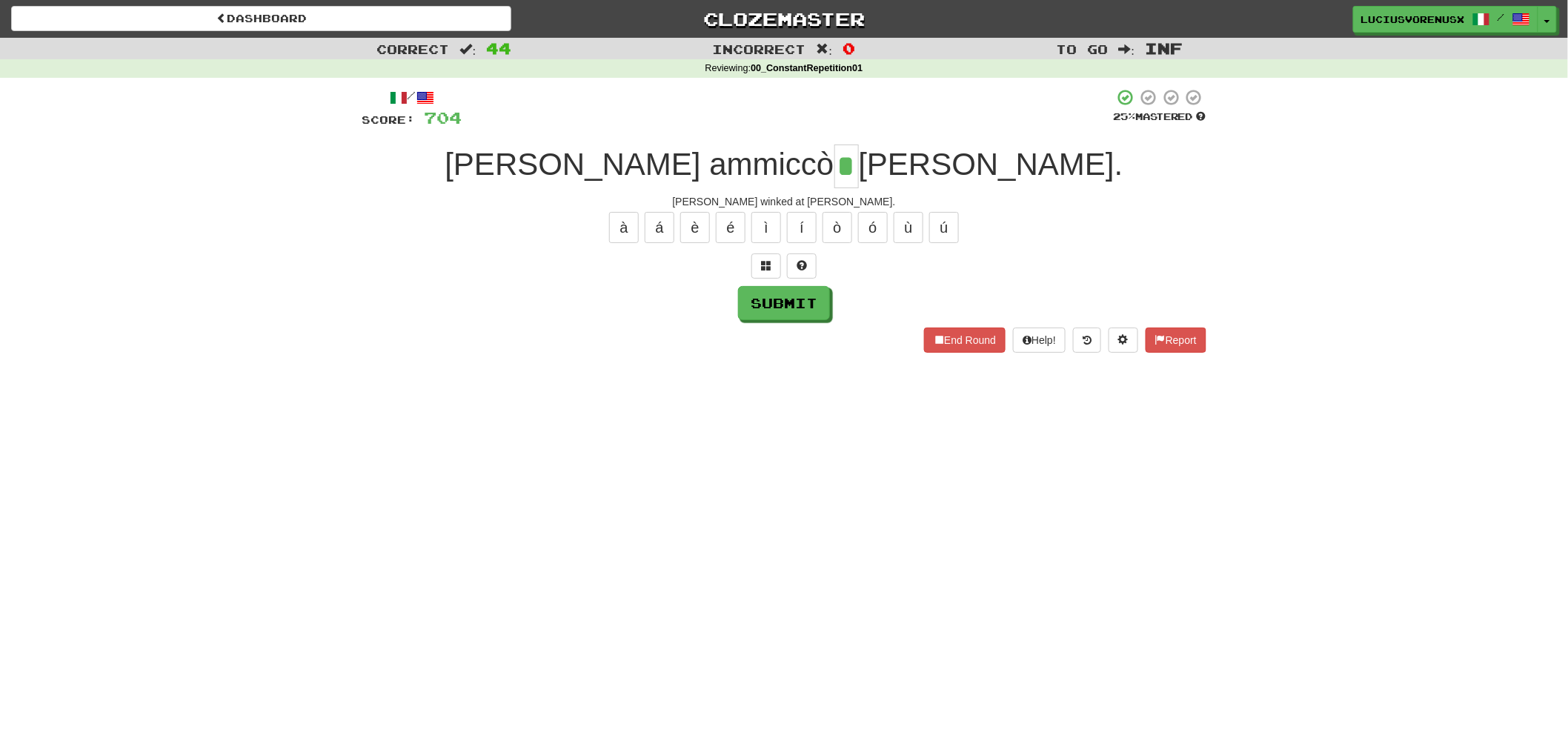
type input "*"
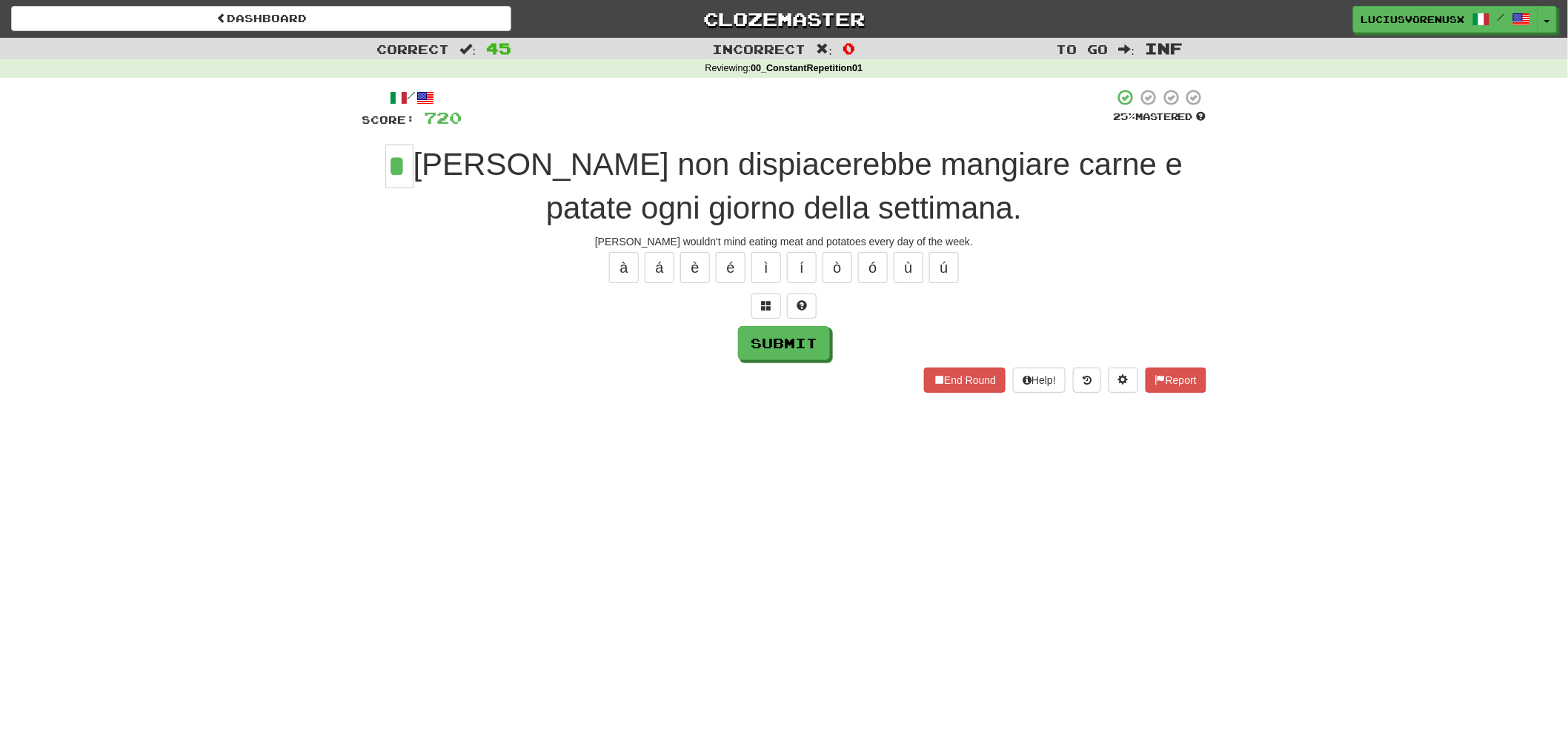
type input "*"
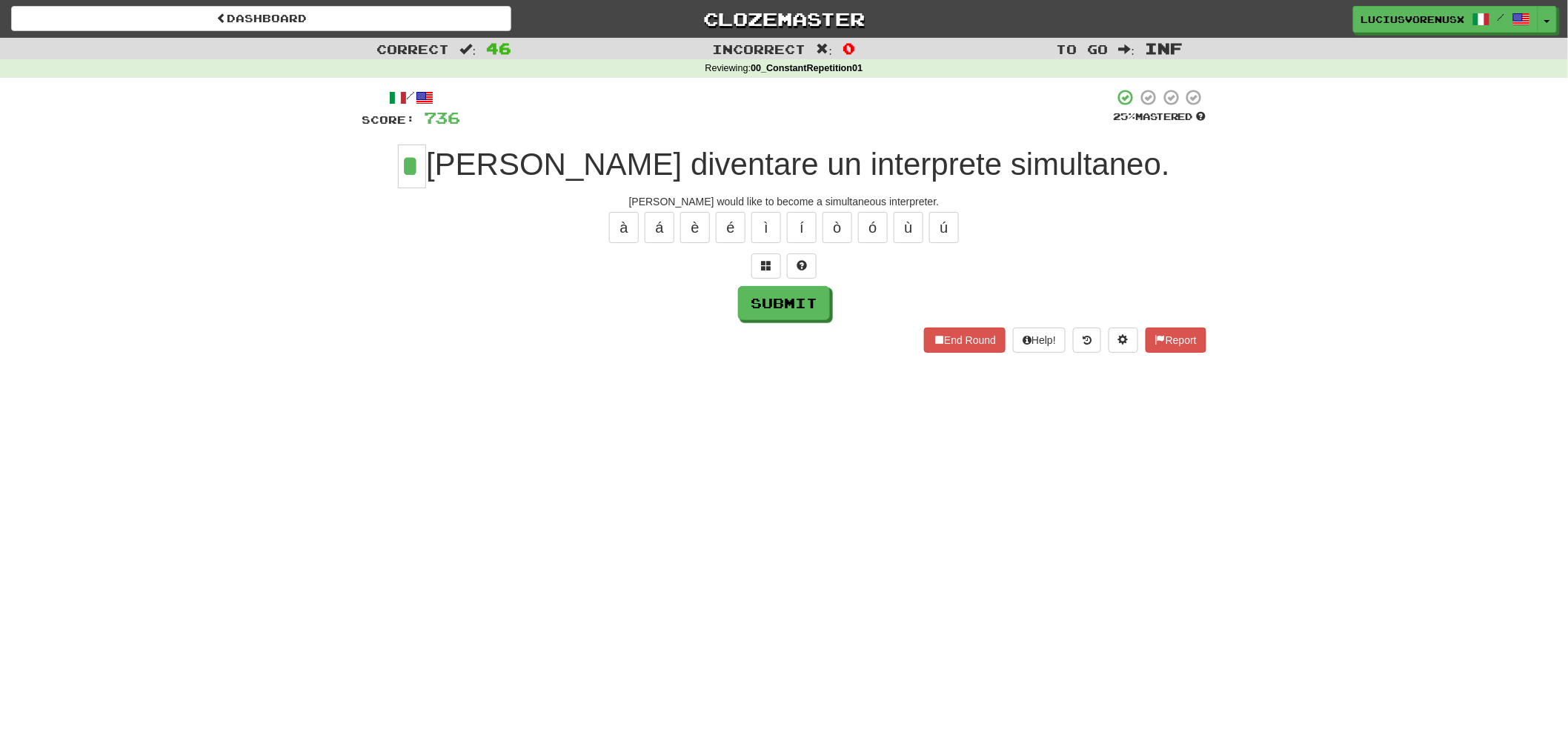
type input "*"
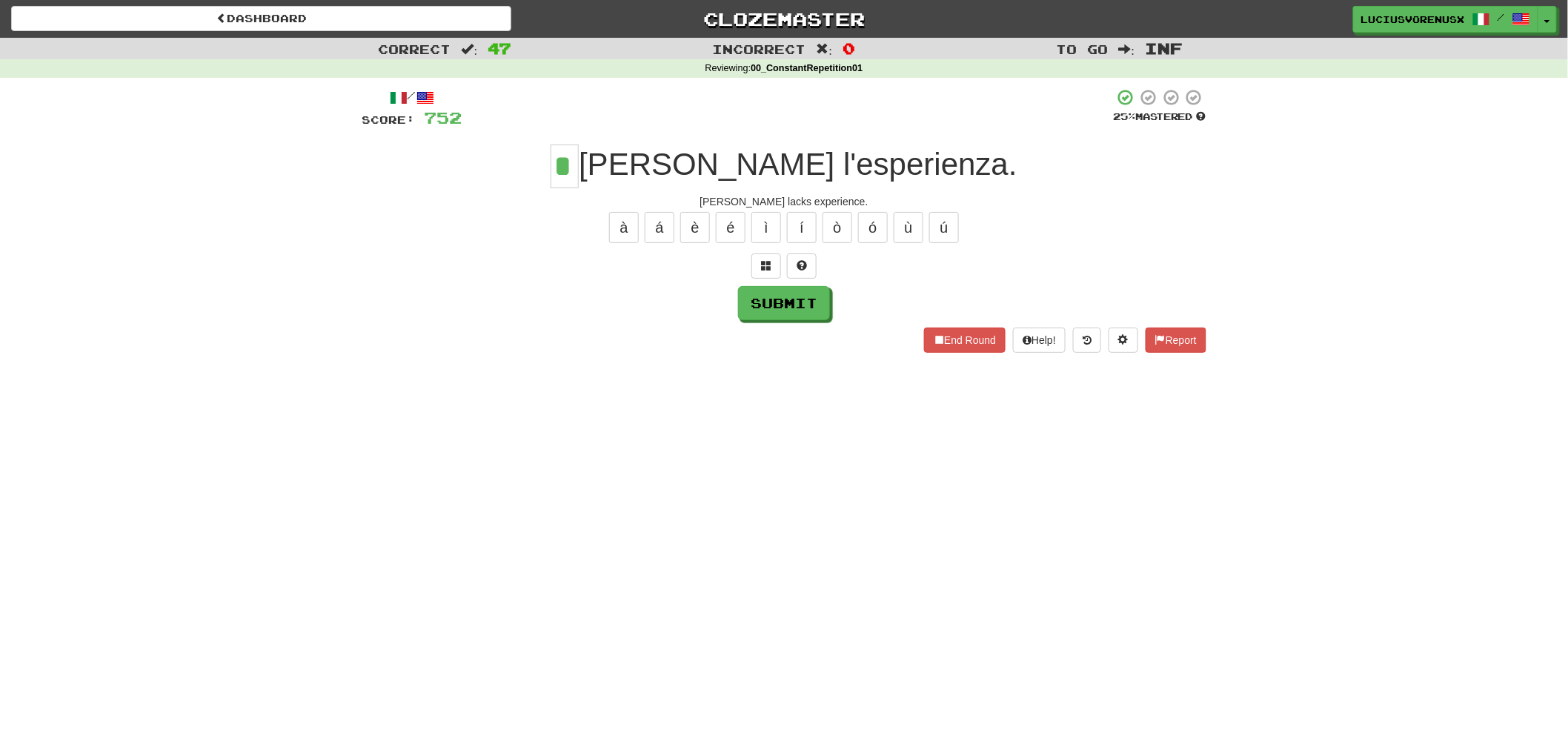
type input "*"
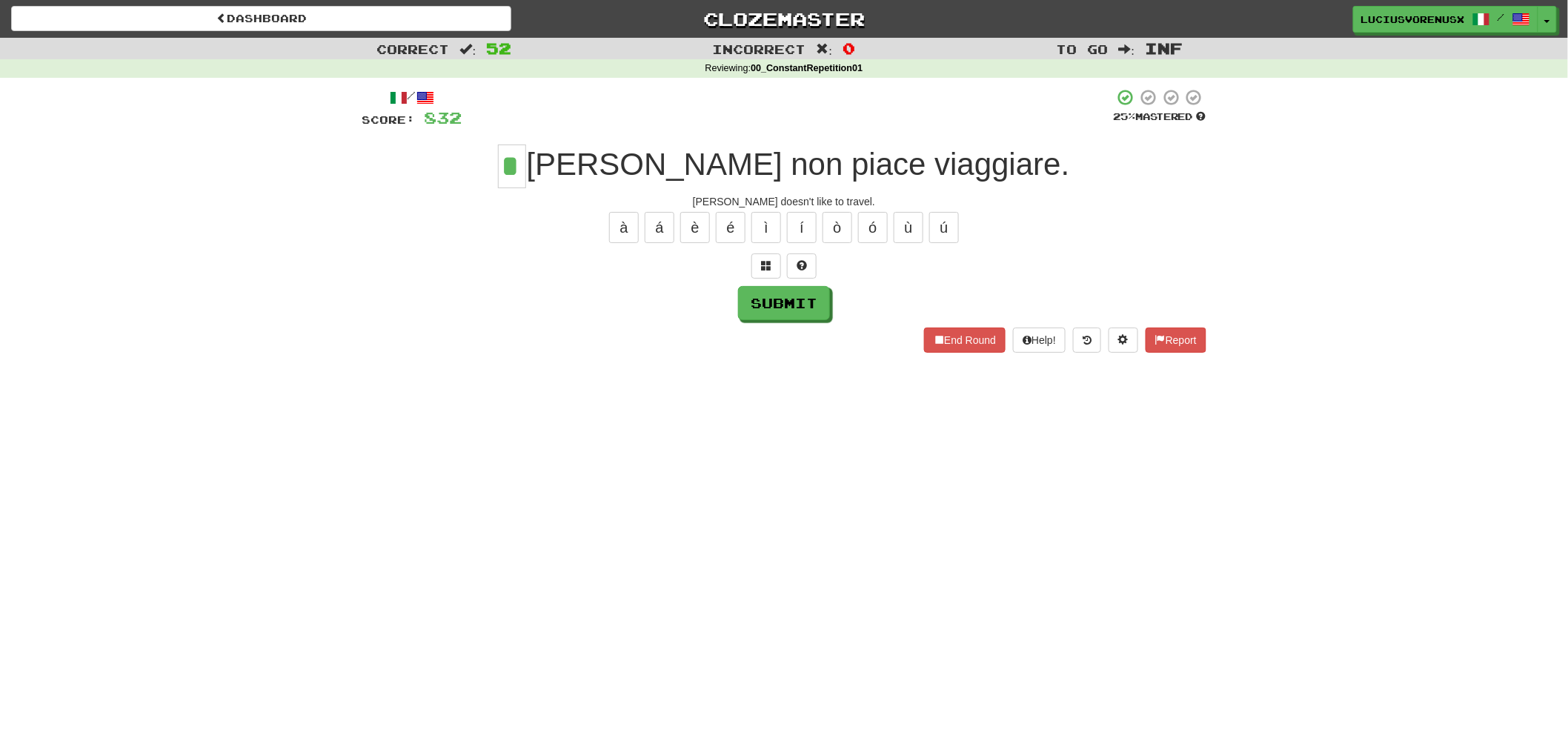
type input "*"
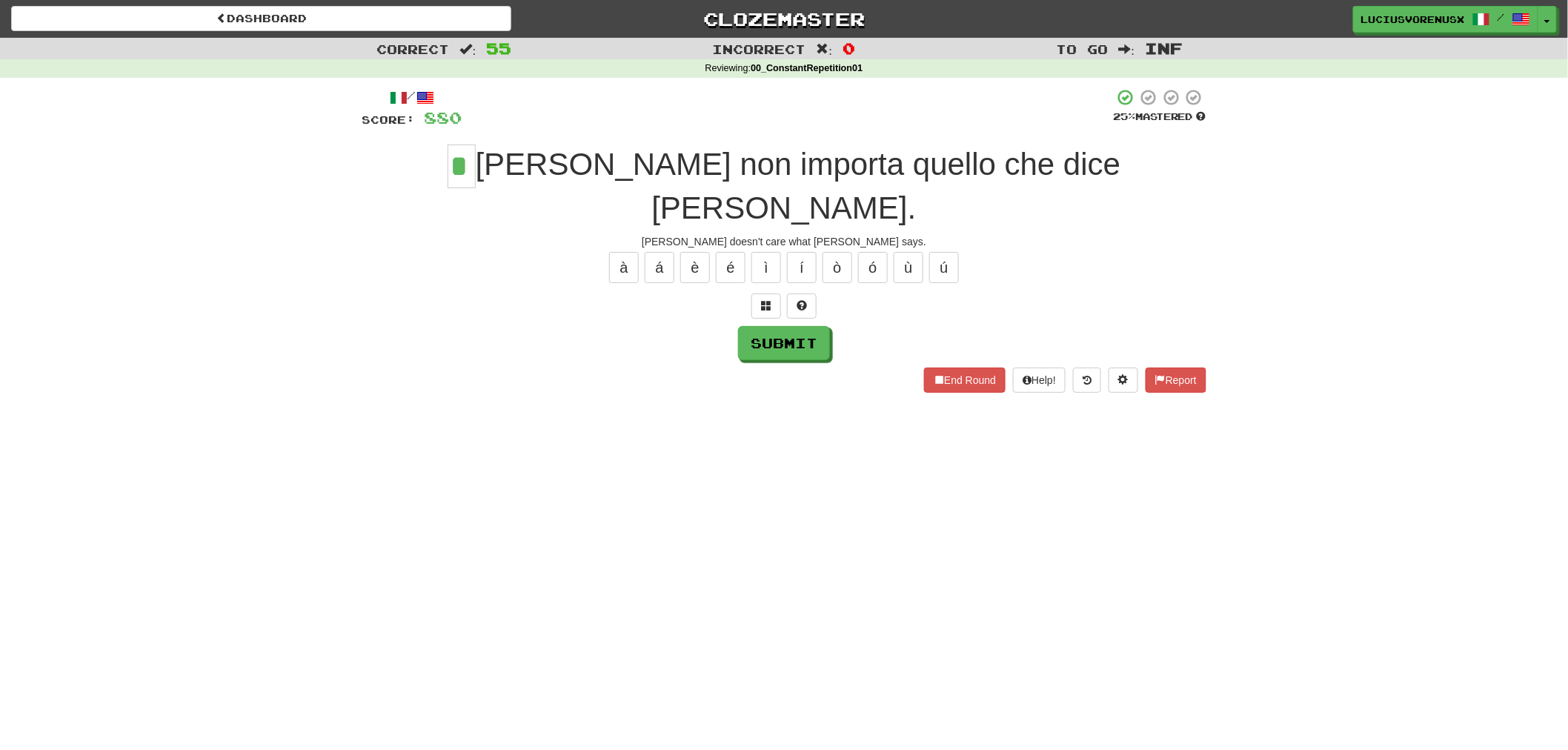
type input "*"
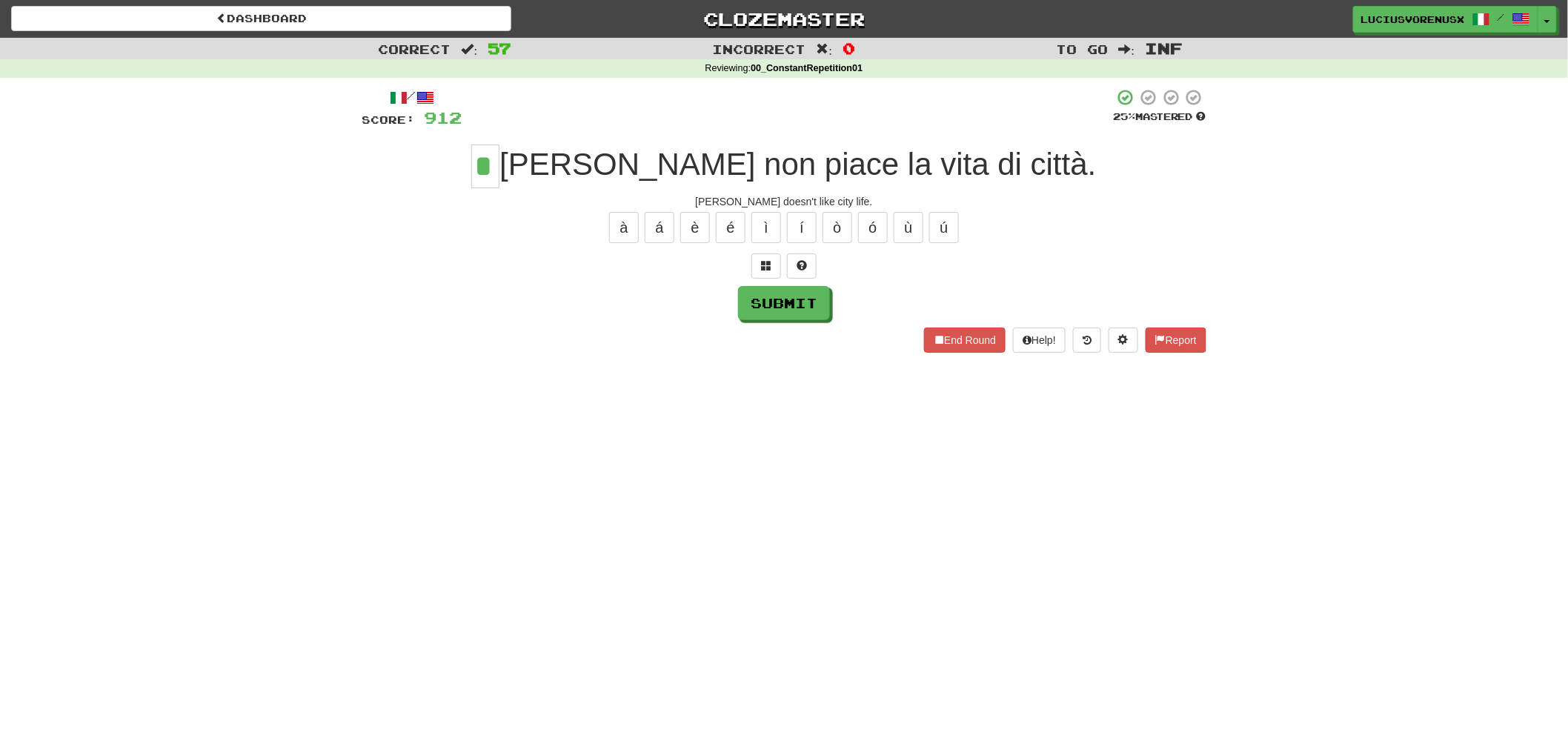
type input "*"
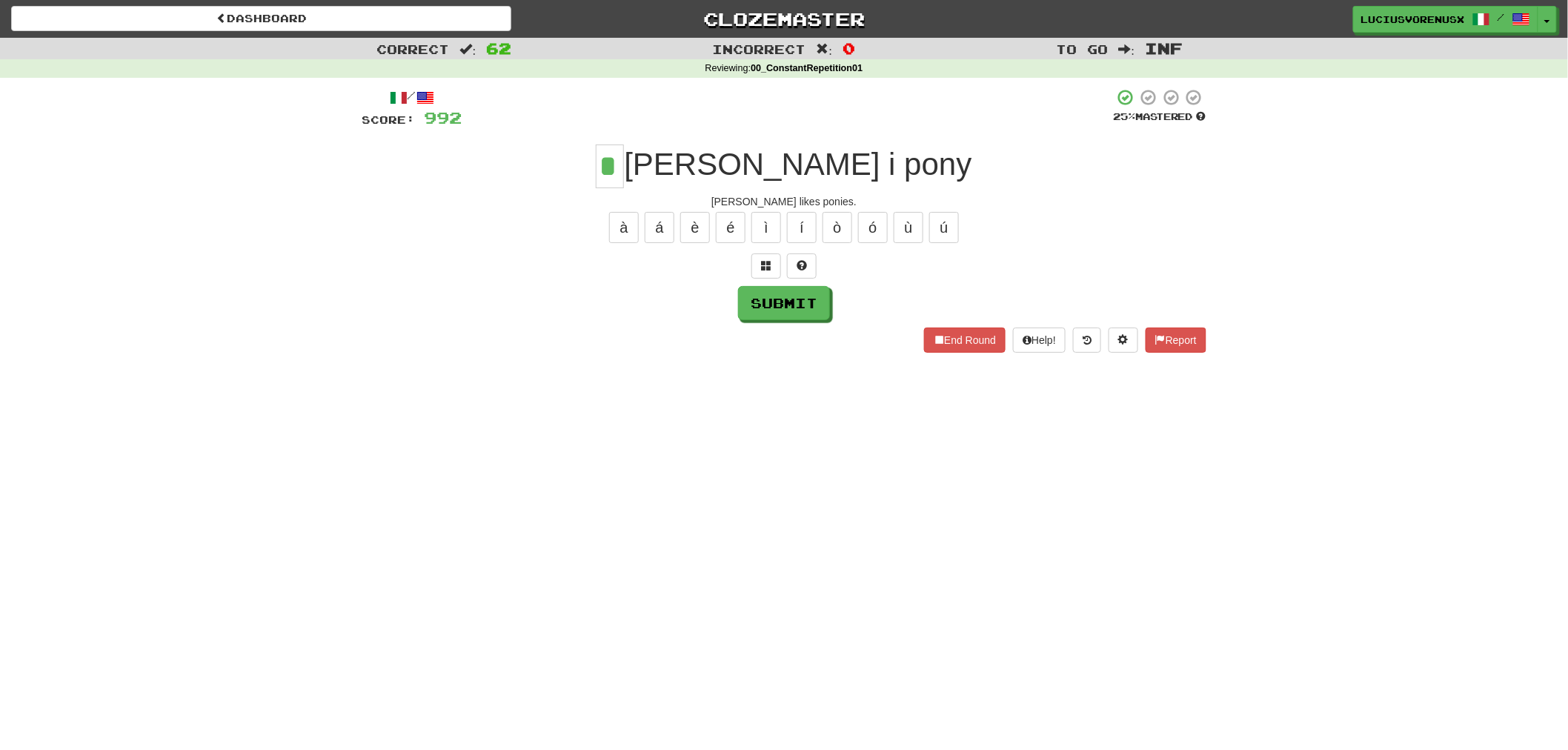
type input "*"
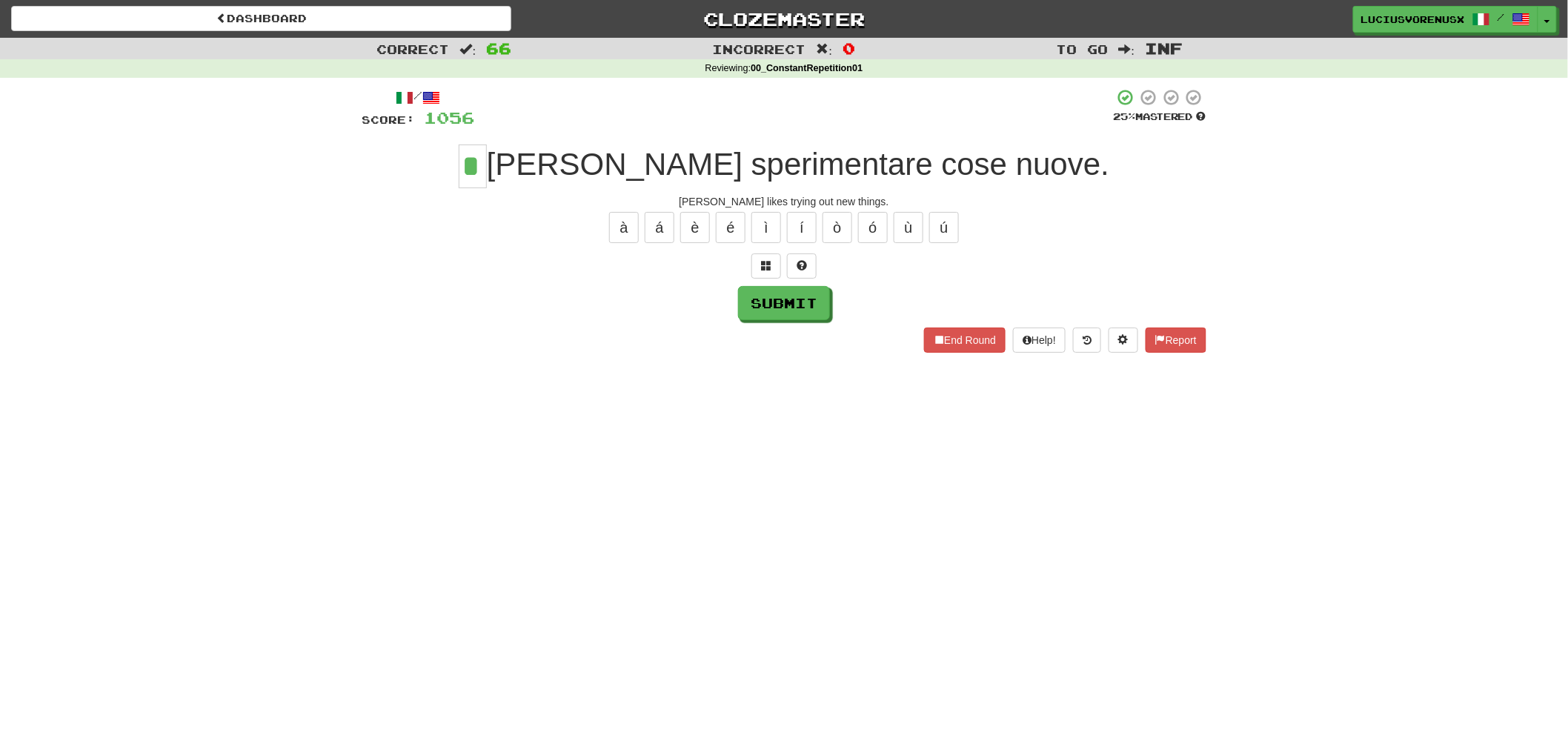
type input "*"
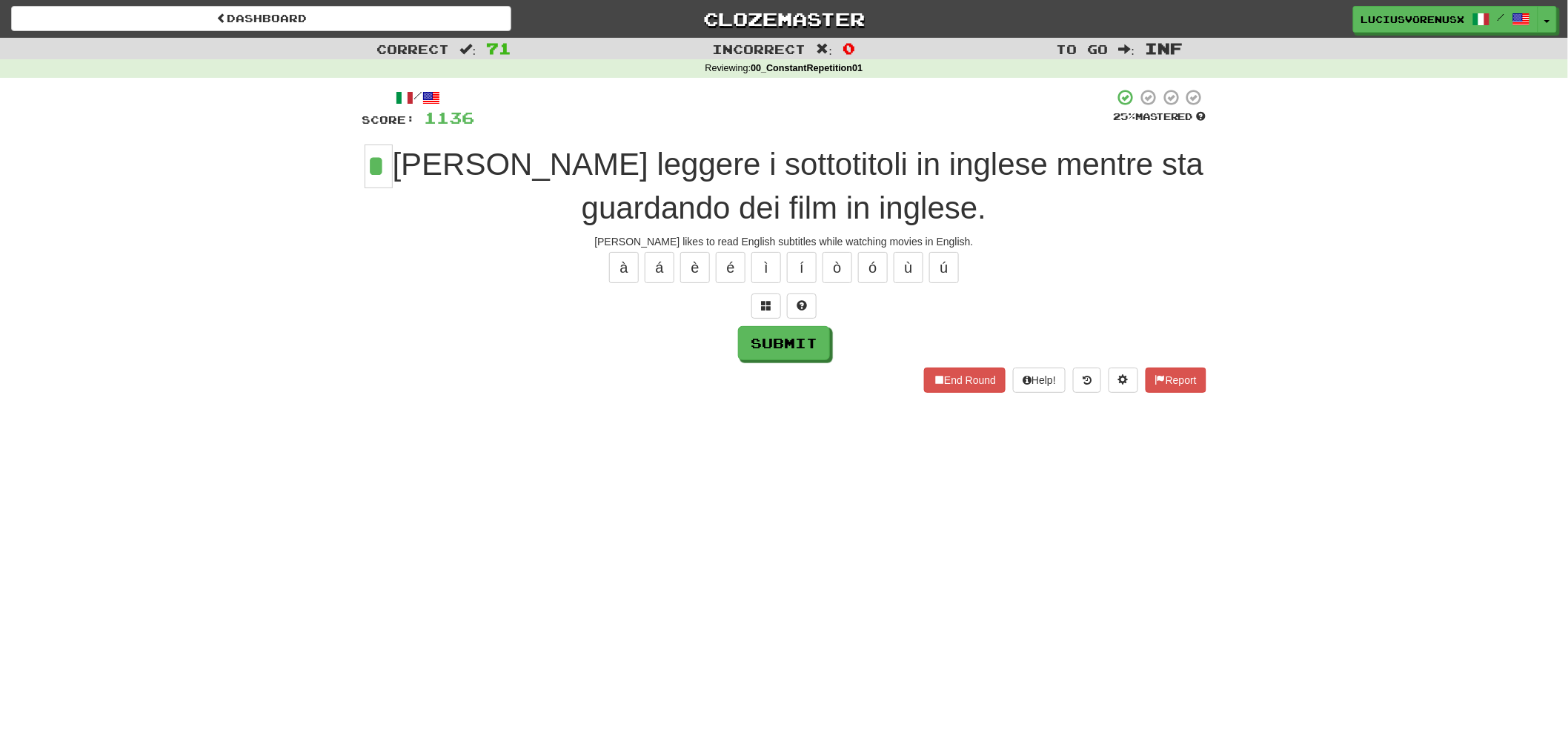
type input "*"
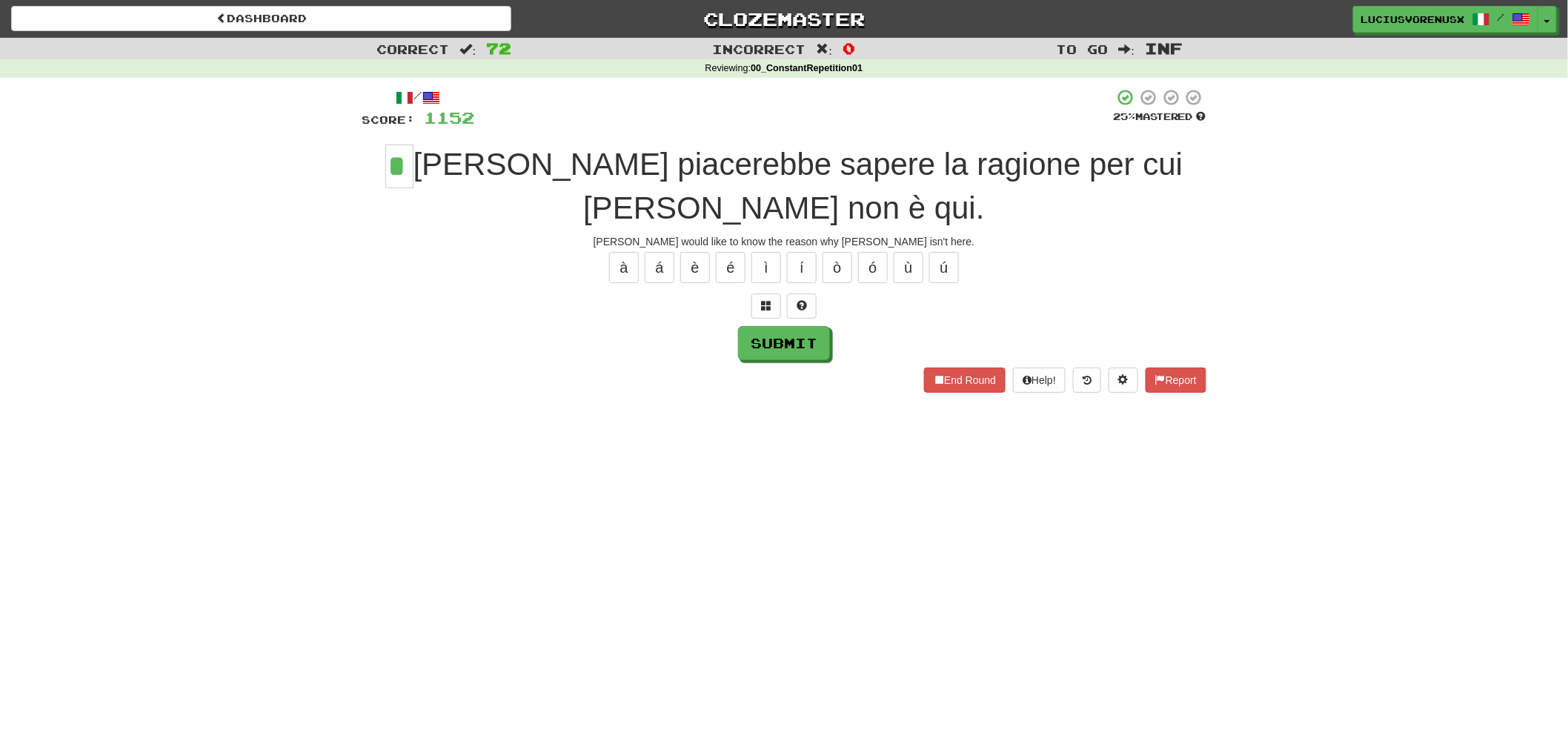
type input "*"
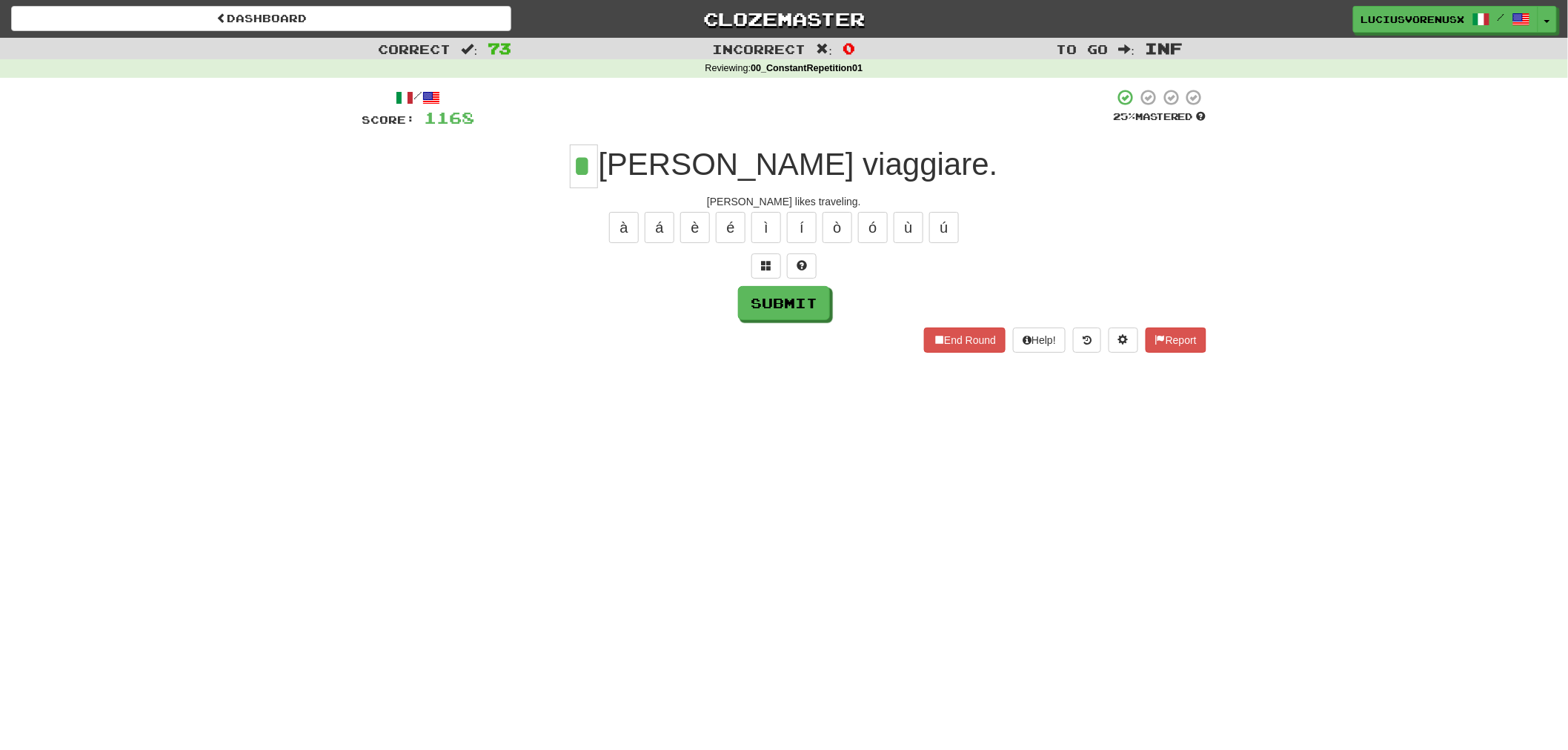
type input "*"
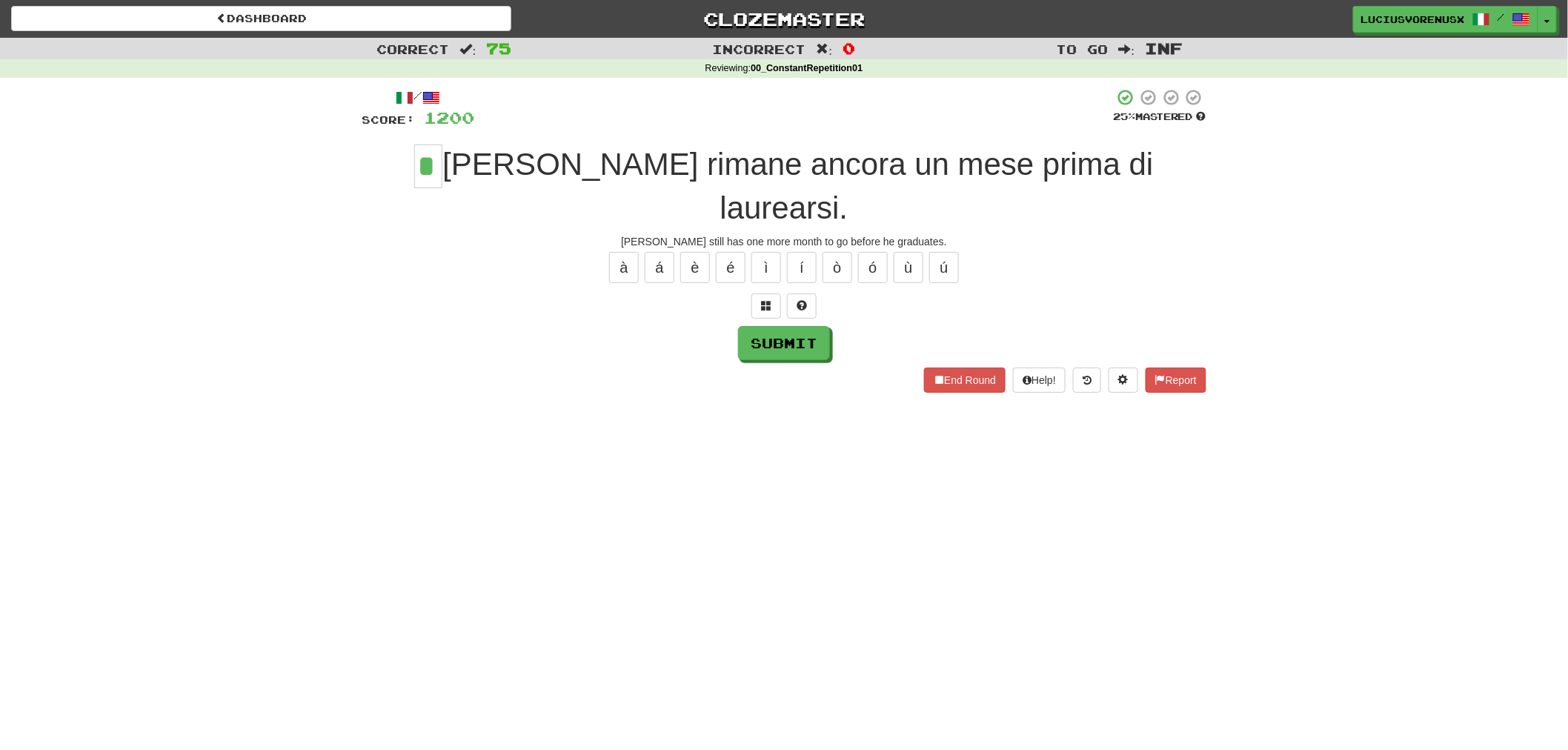
type input "*"
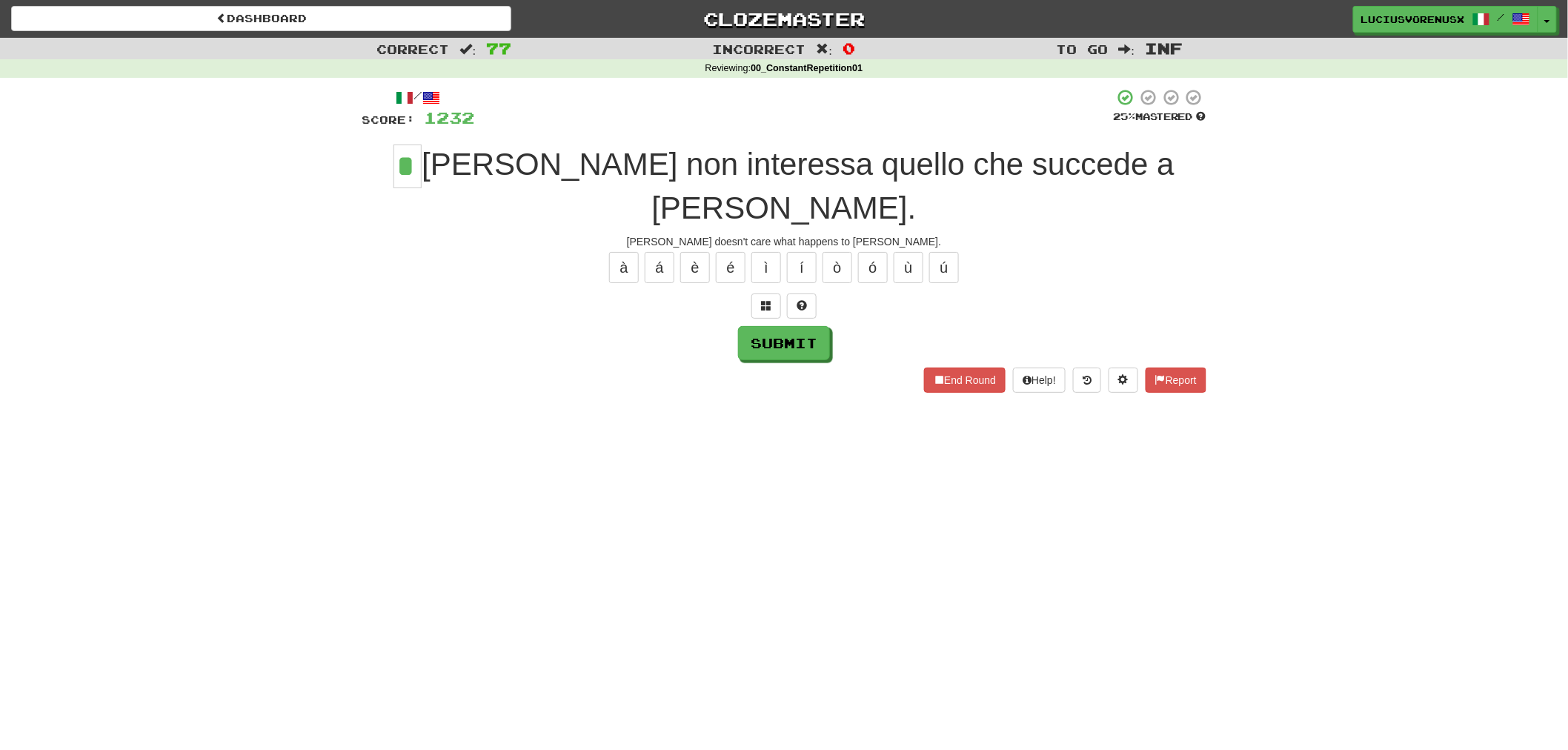
type input "*"
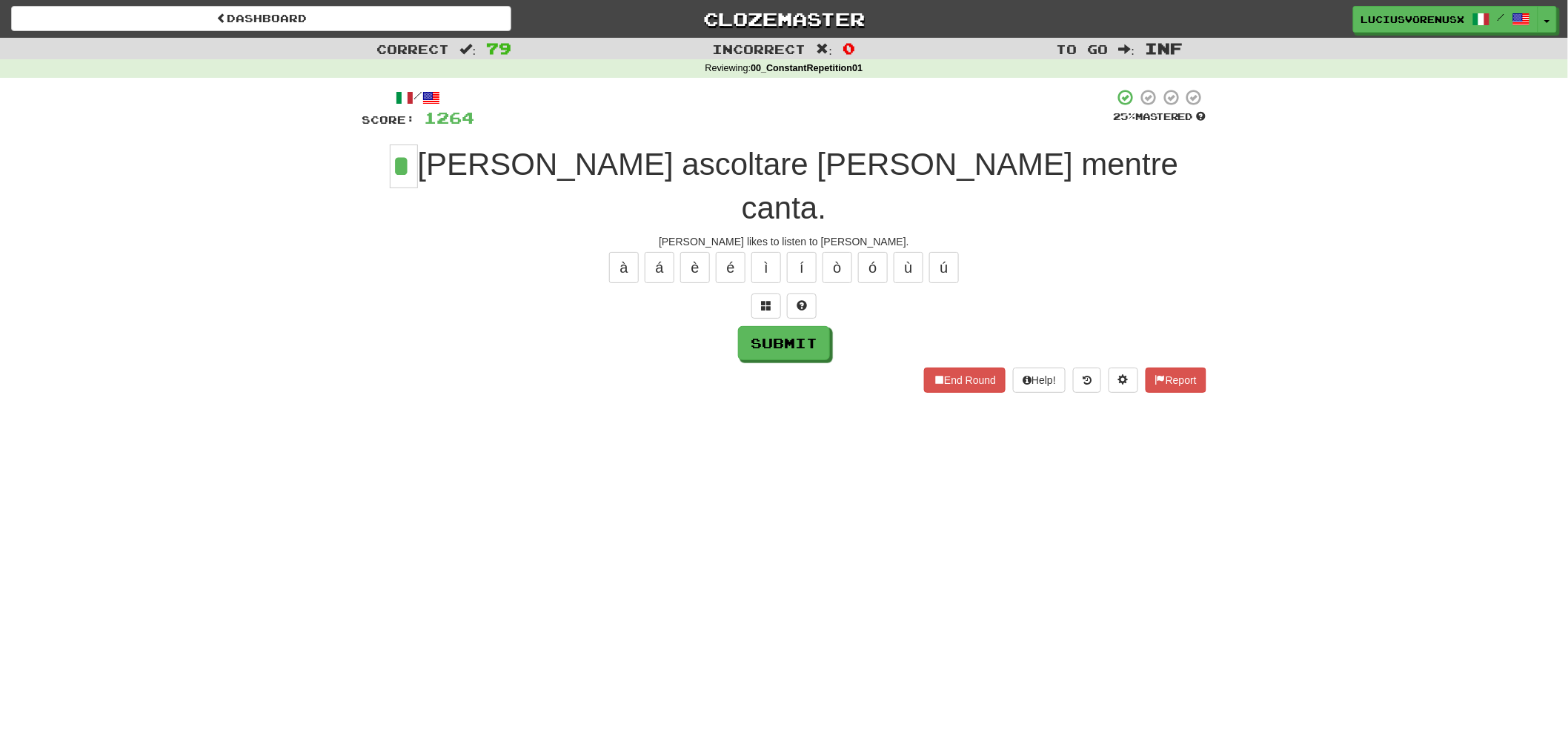
type input "*"
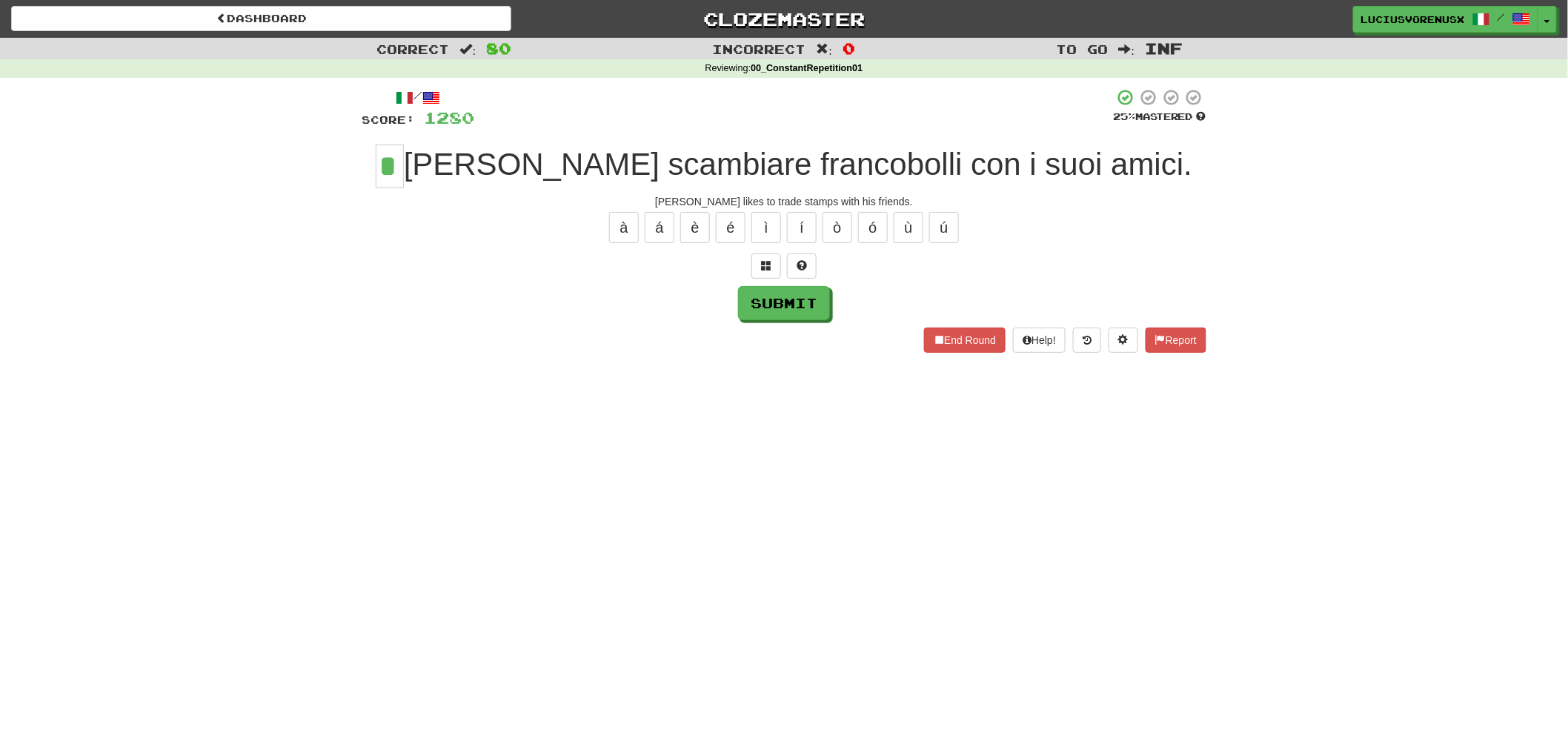
type input "*"
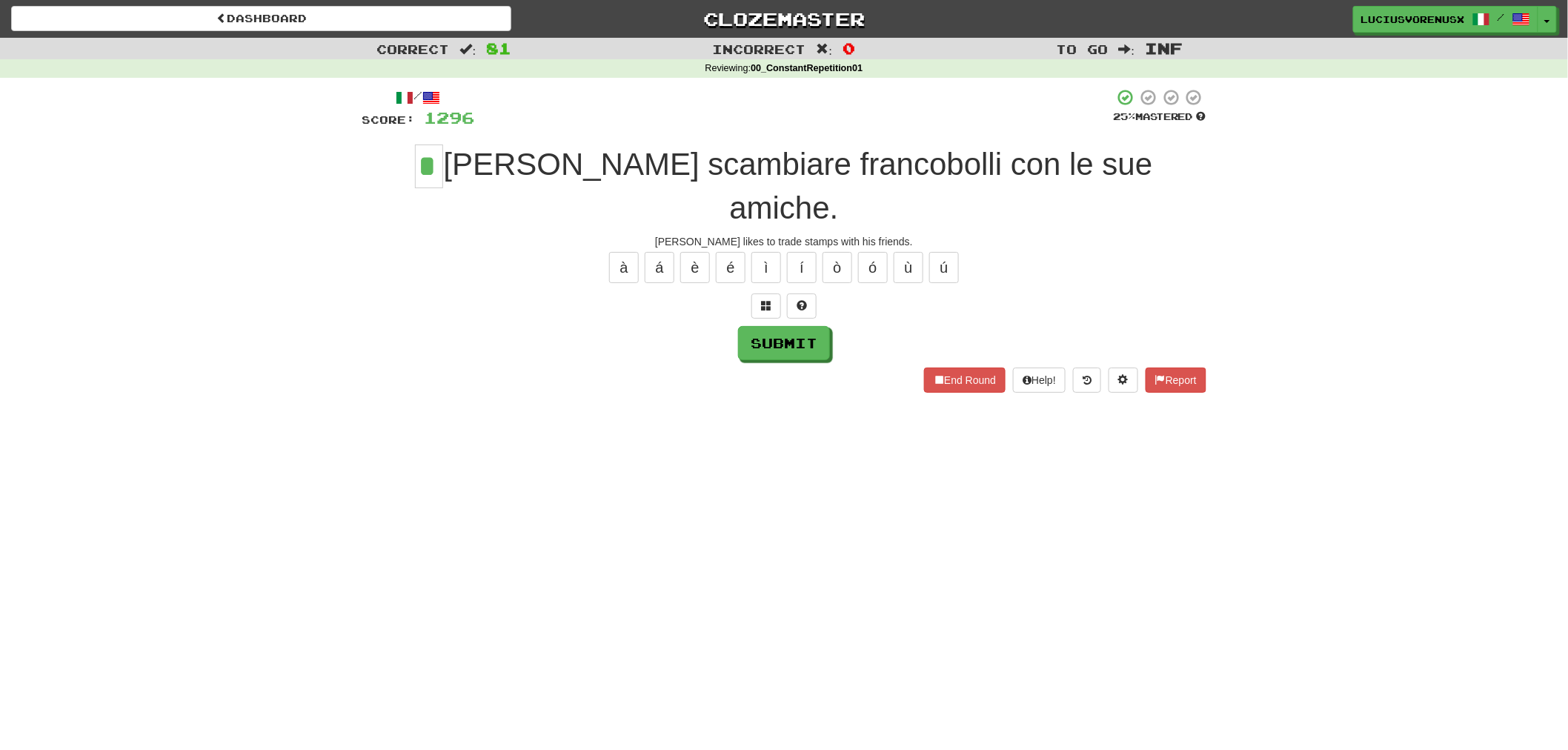
type input "*"
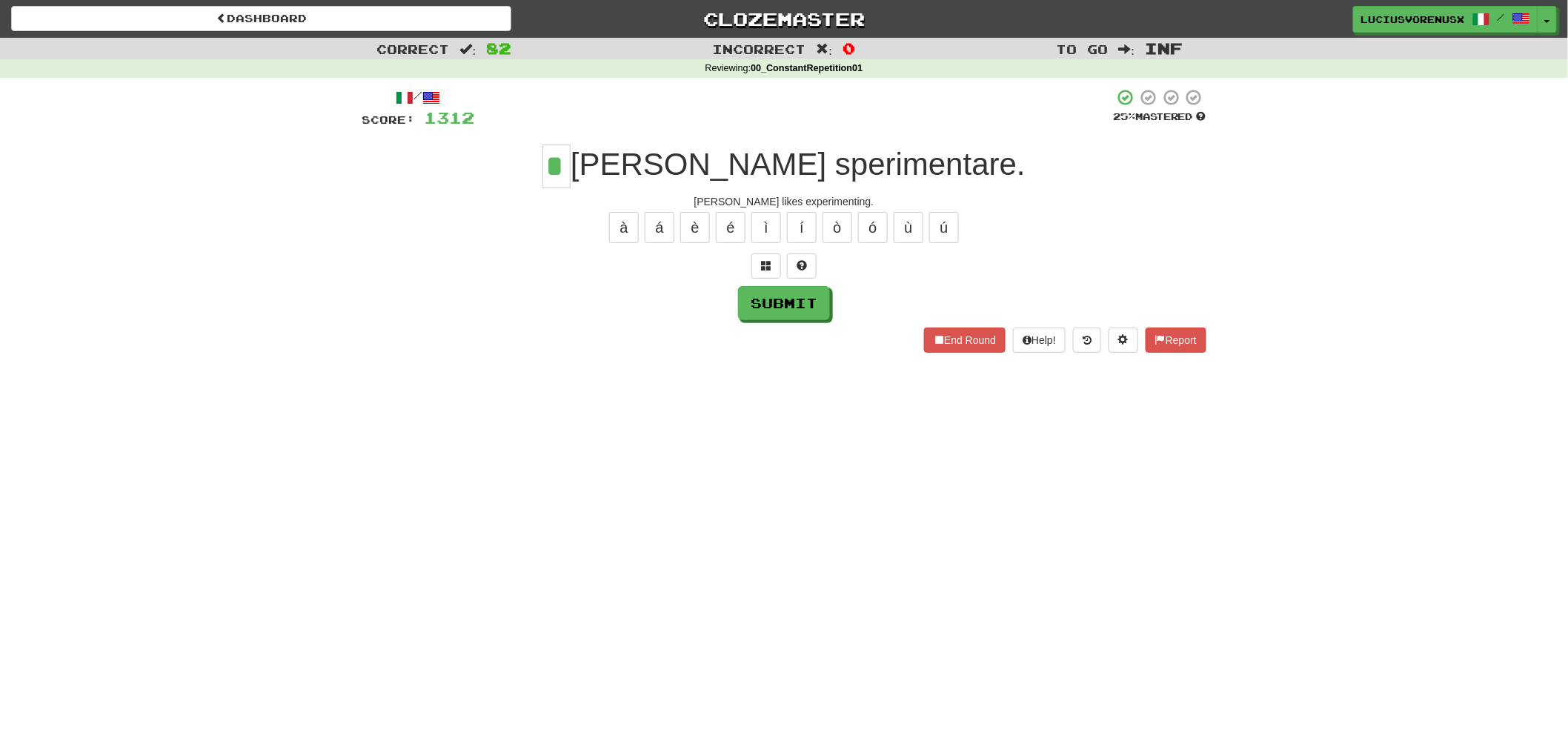
type input "*"
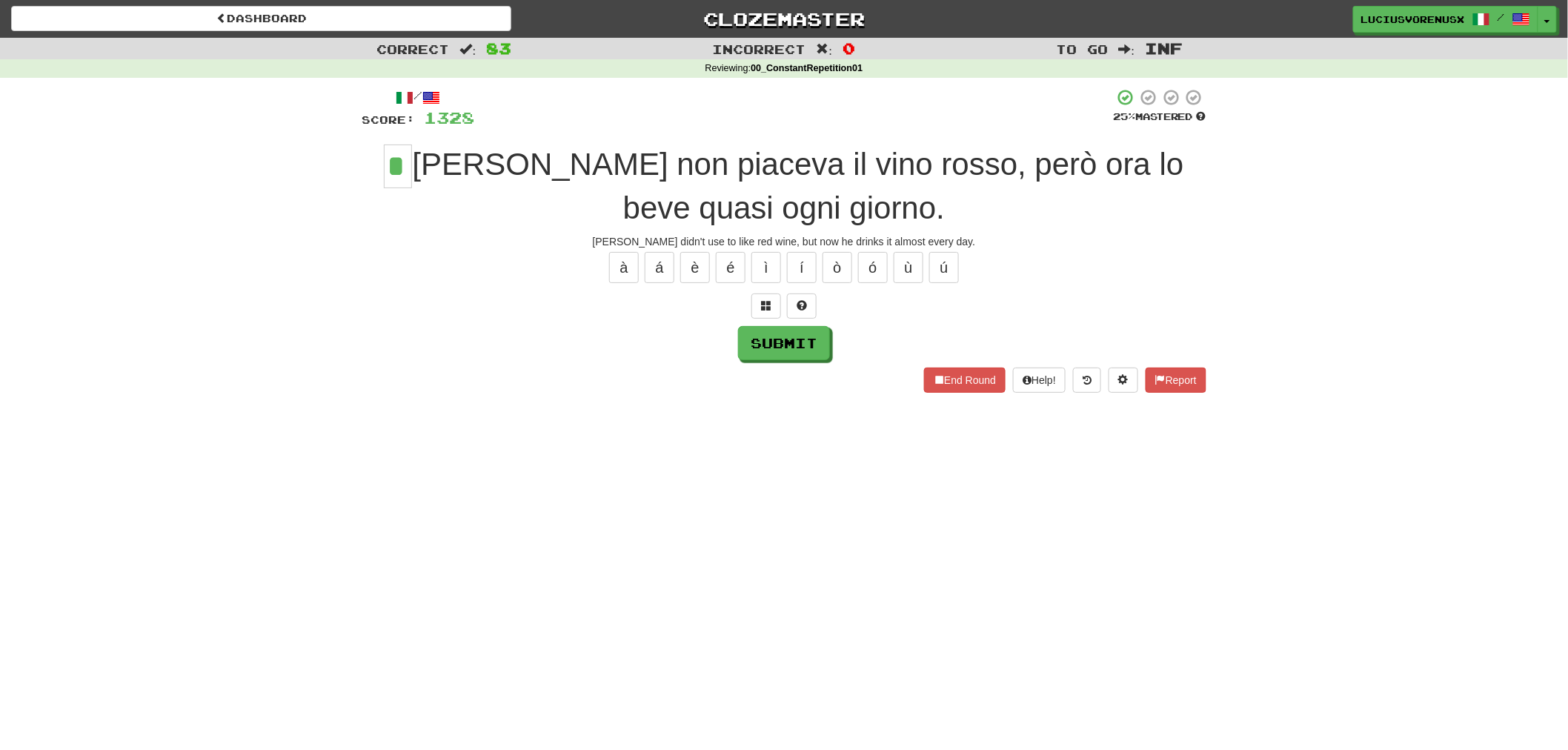
type input "*"
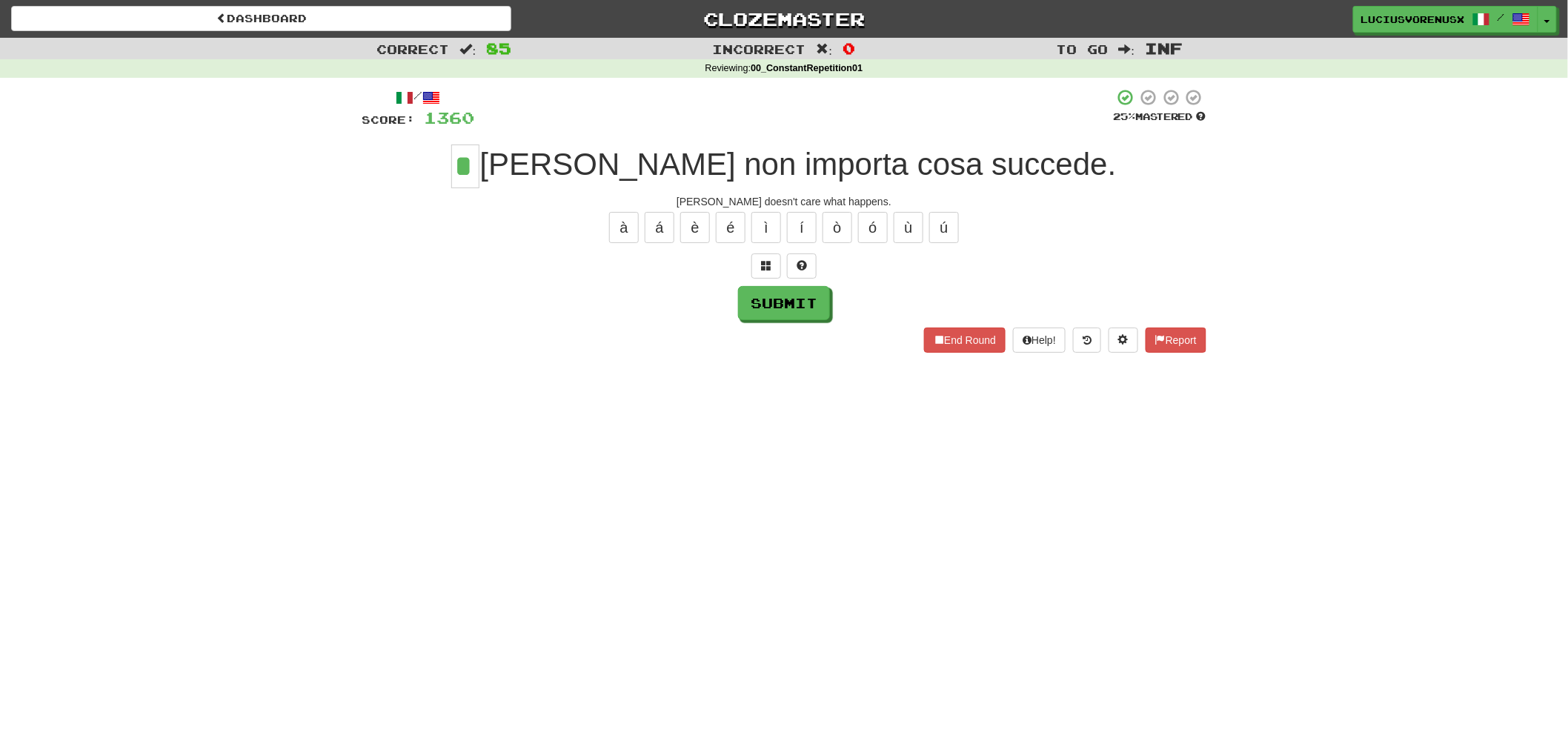
type input "*"
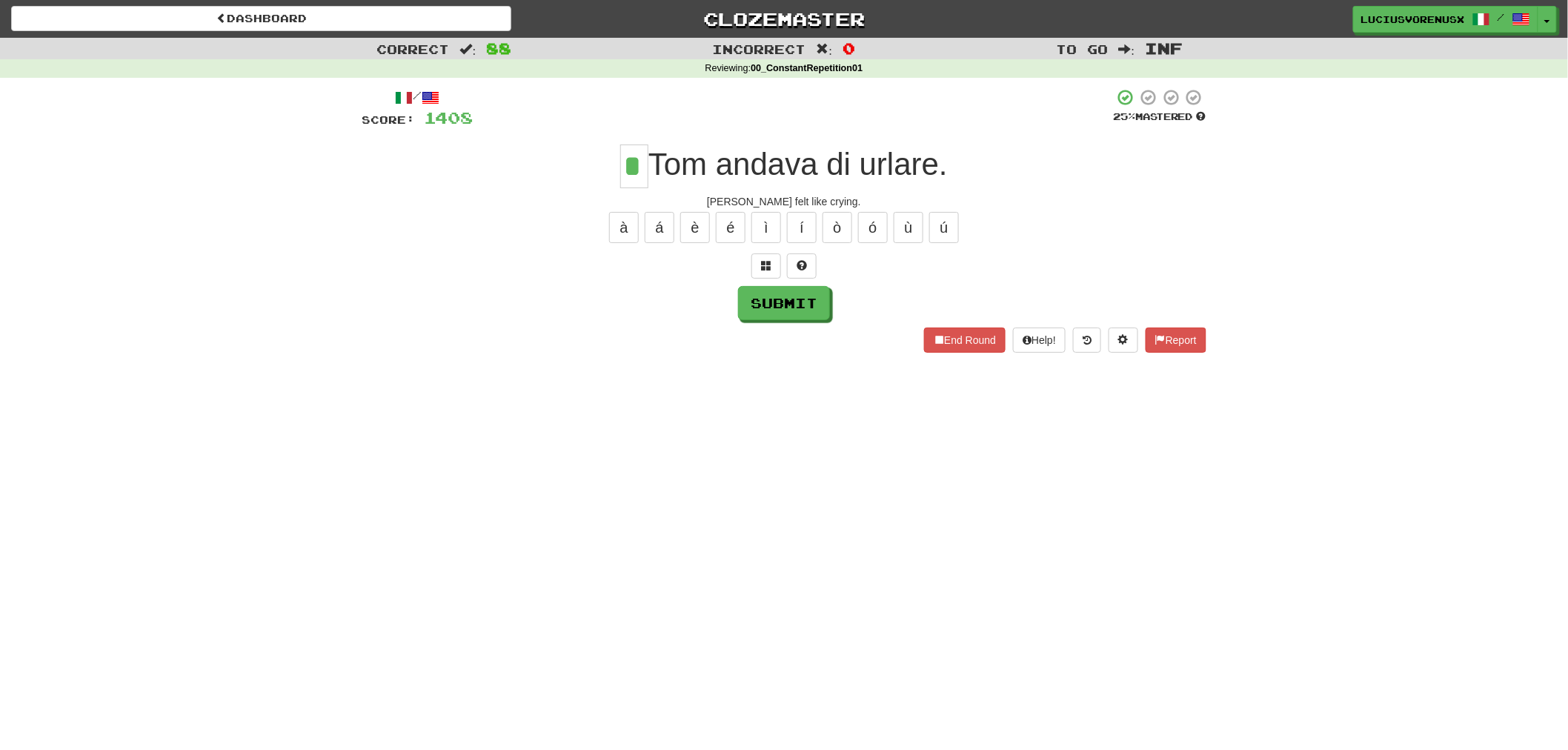
type input "*"
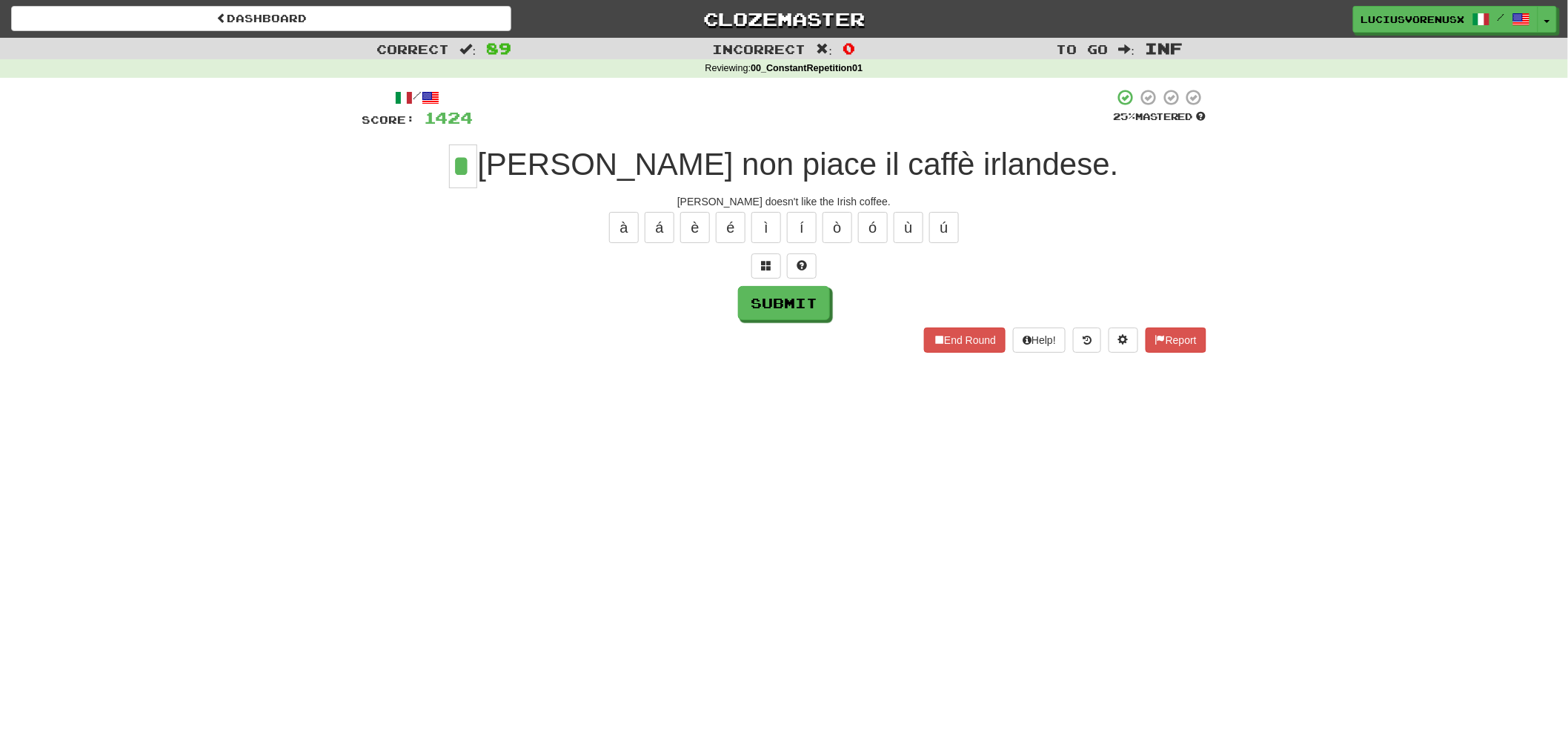
type input "*"
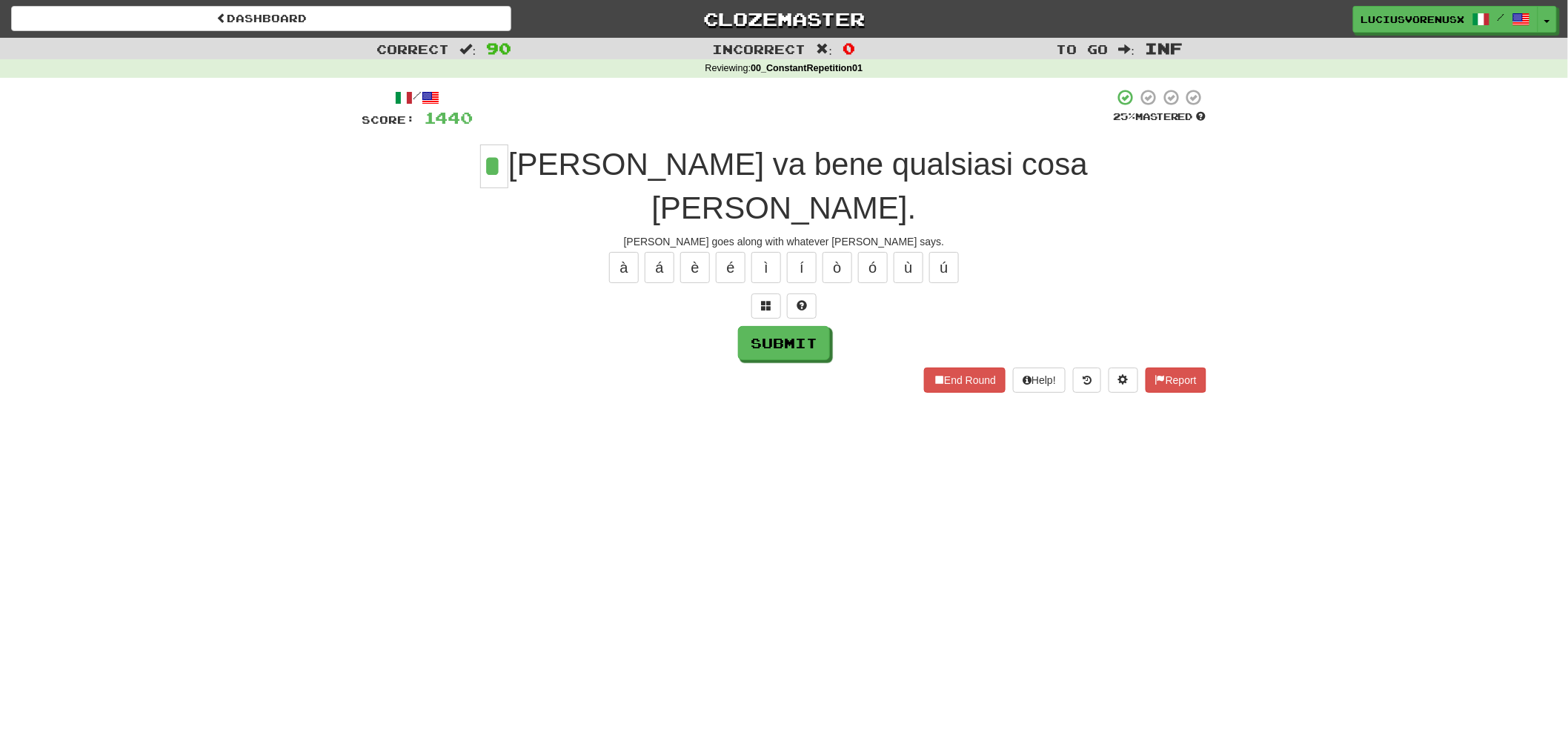
type input "*"
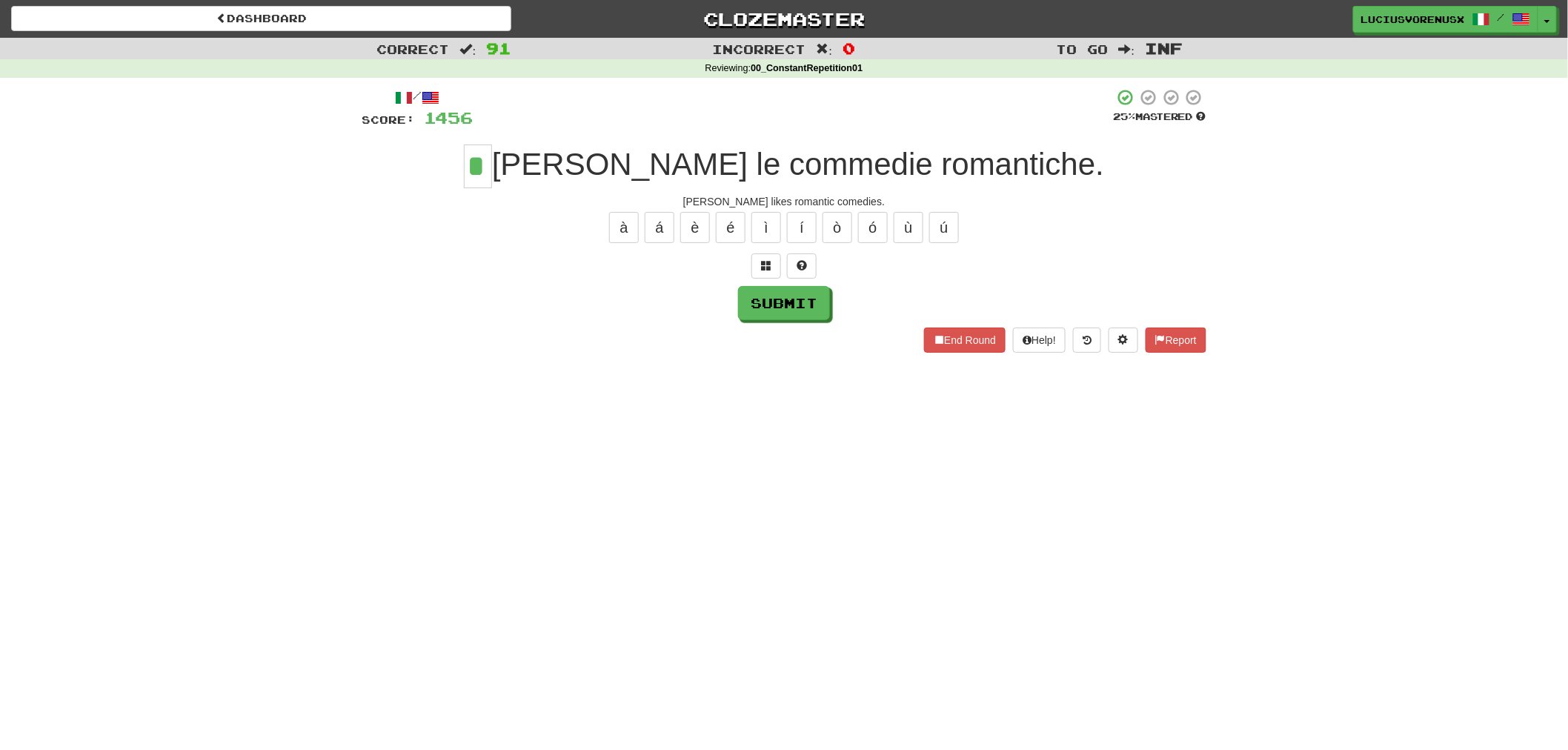
type input "*"
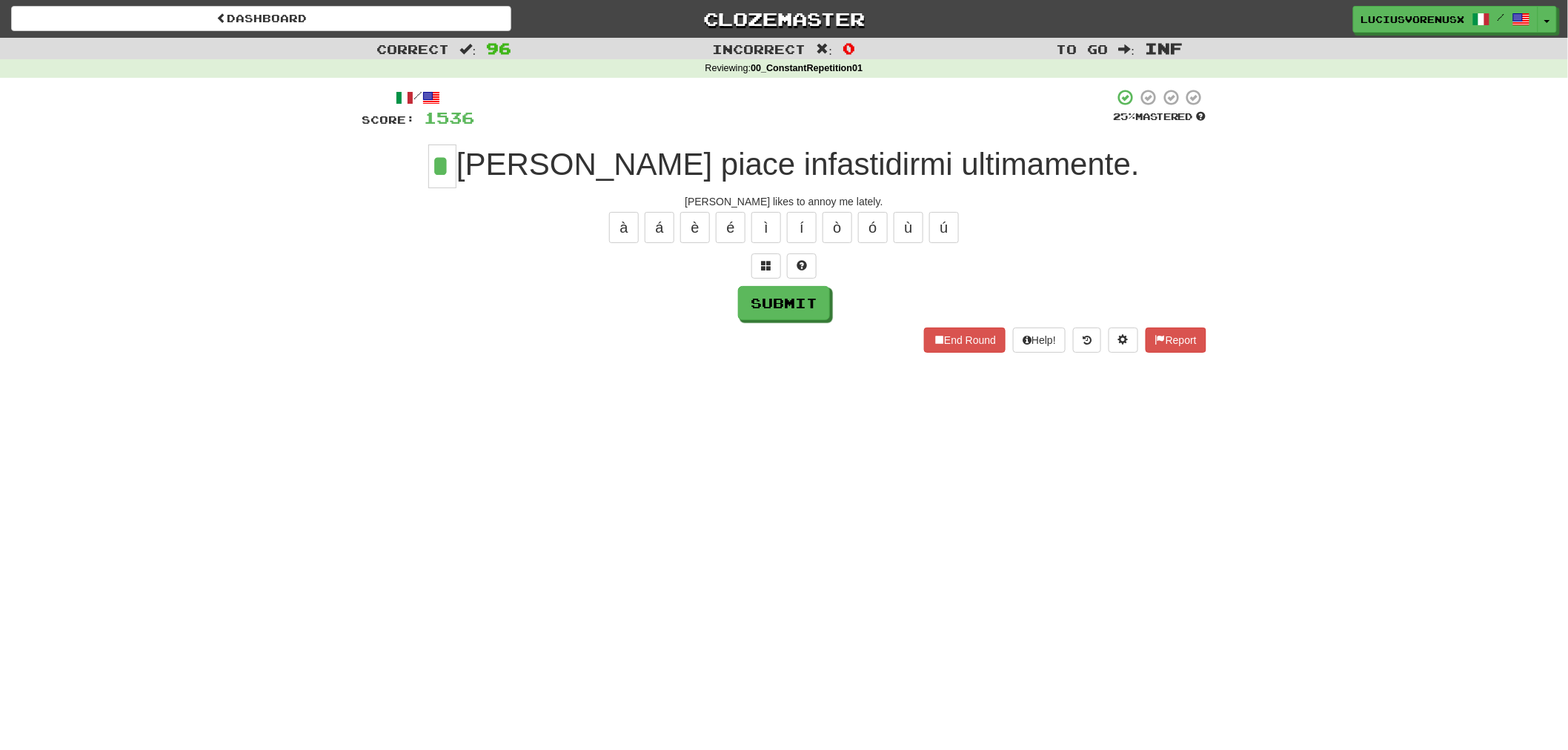
type input "*"
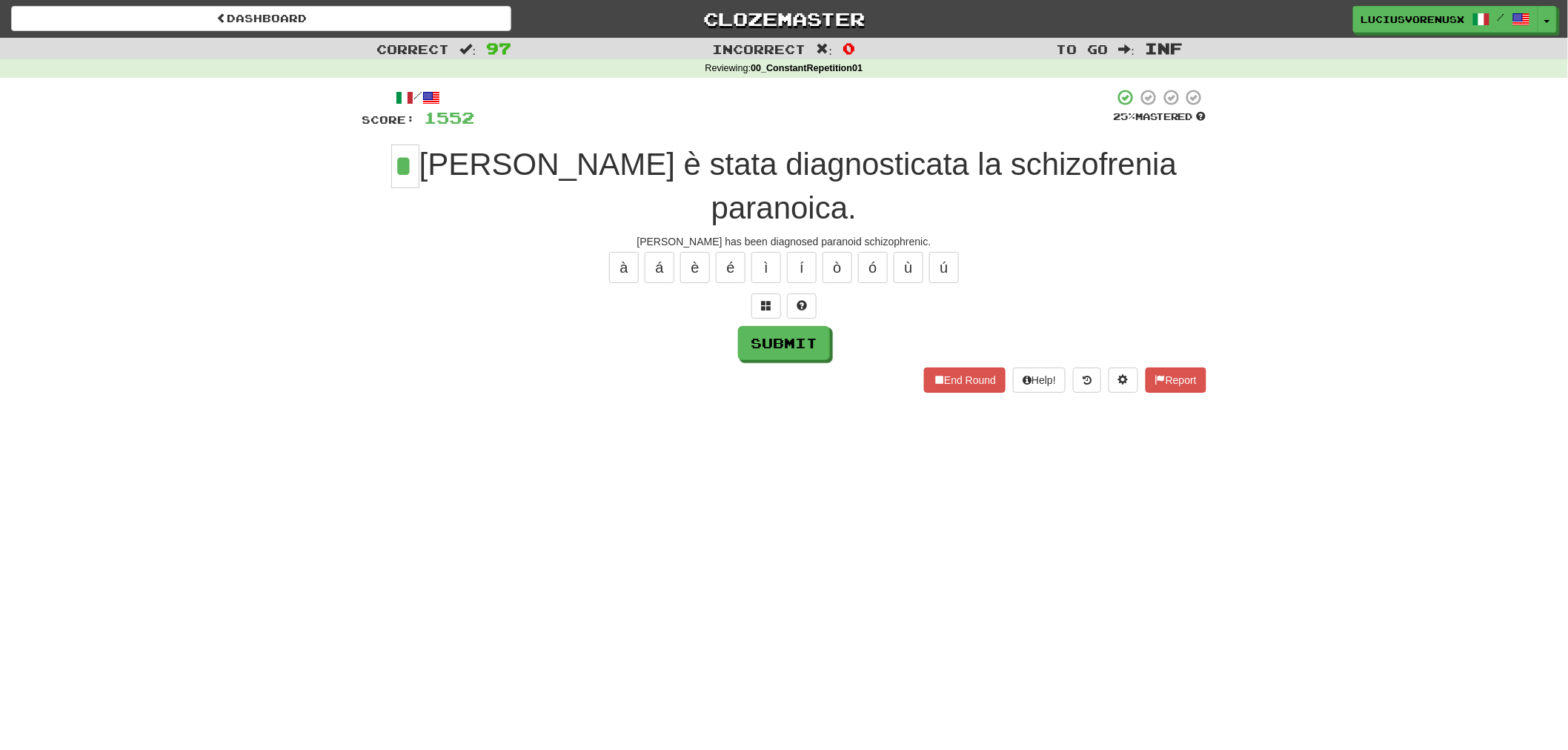
type input "*"
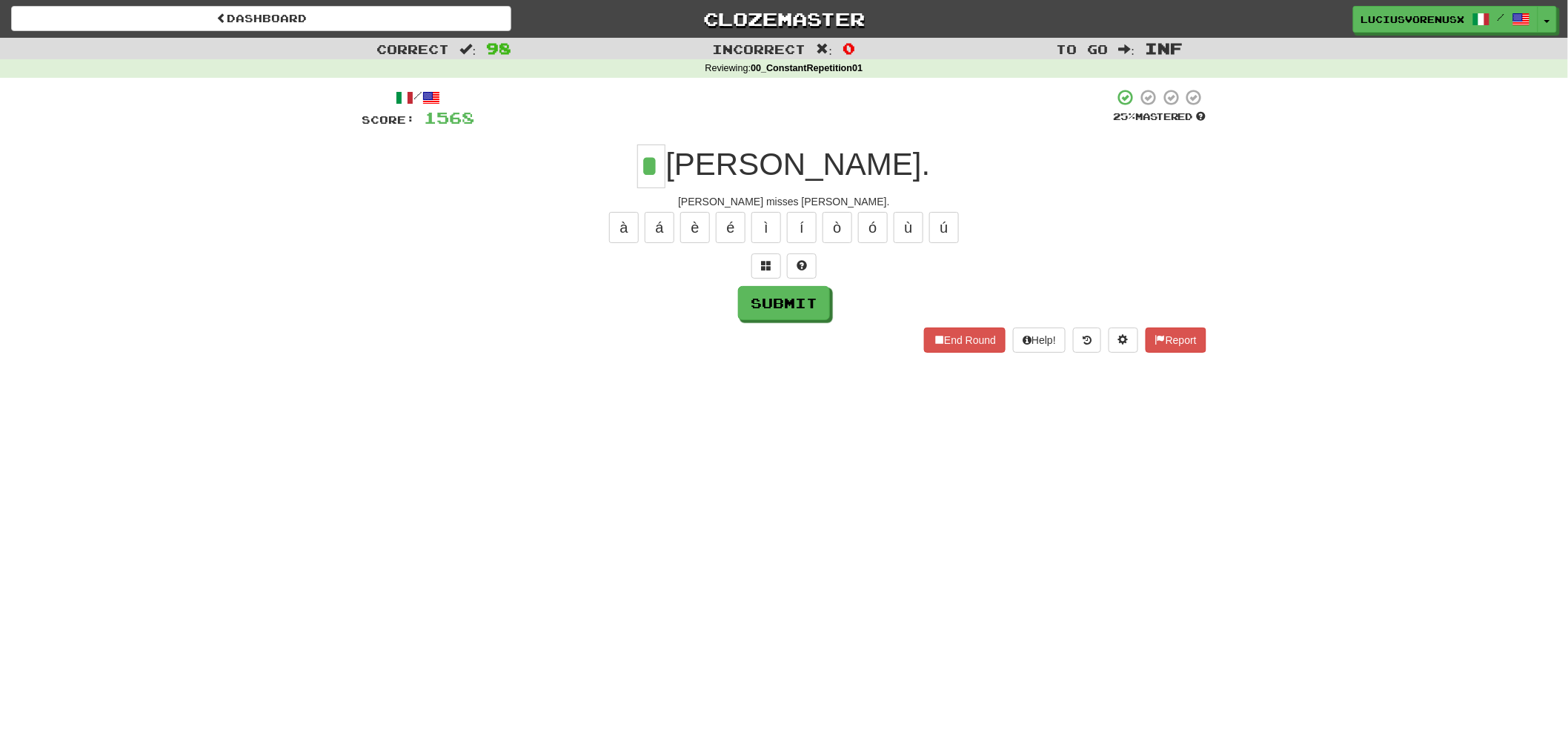
type input "*"
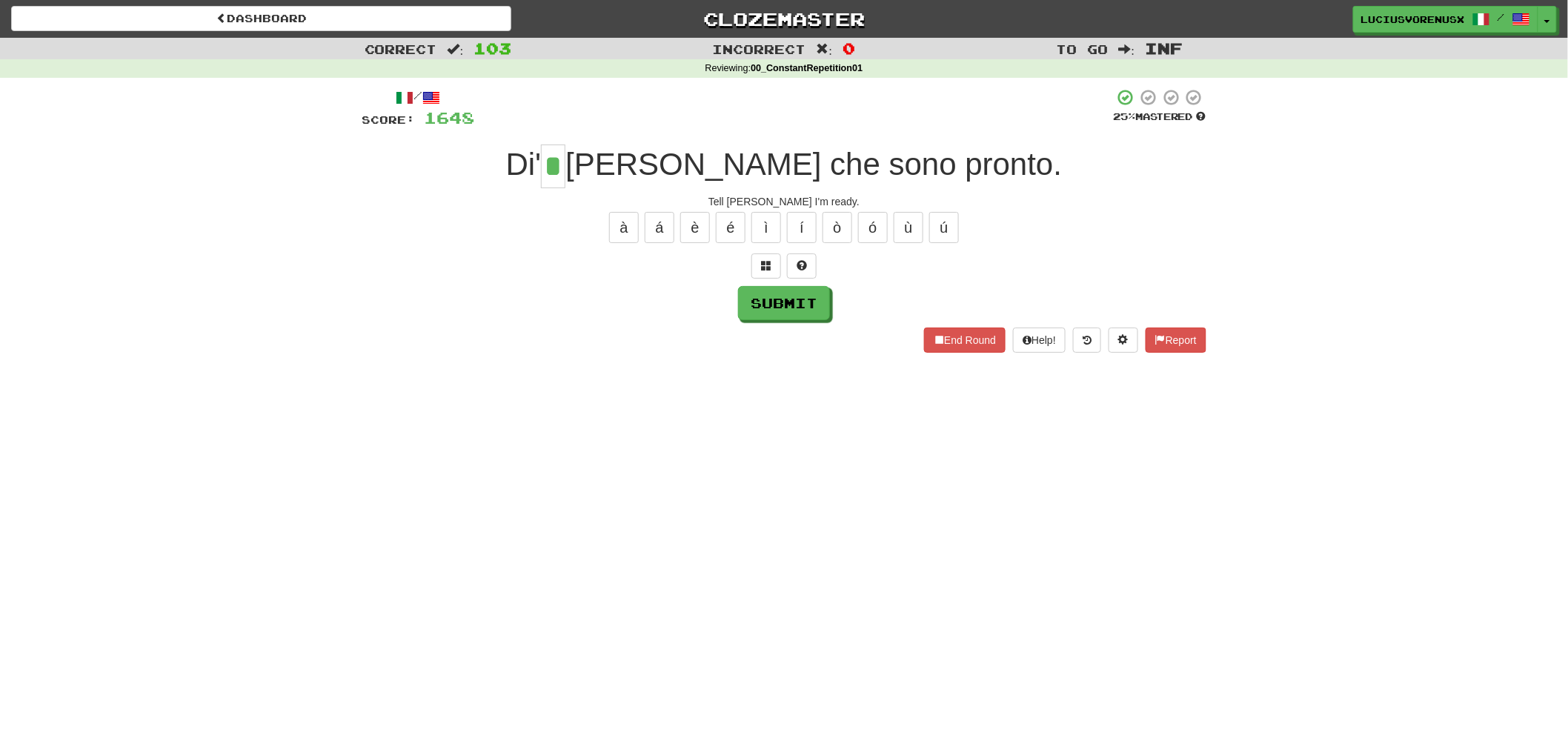
type input "*"
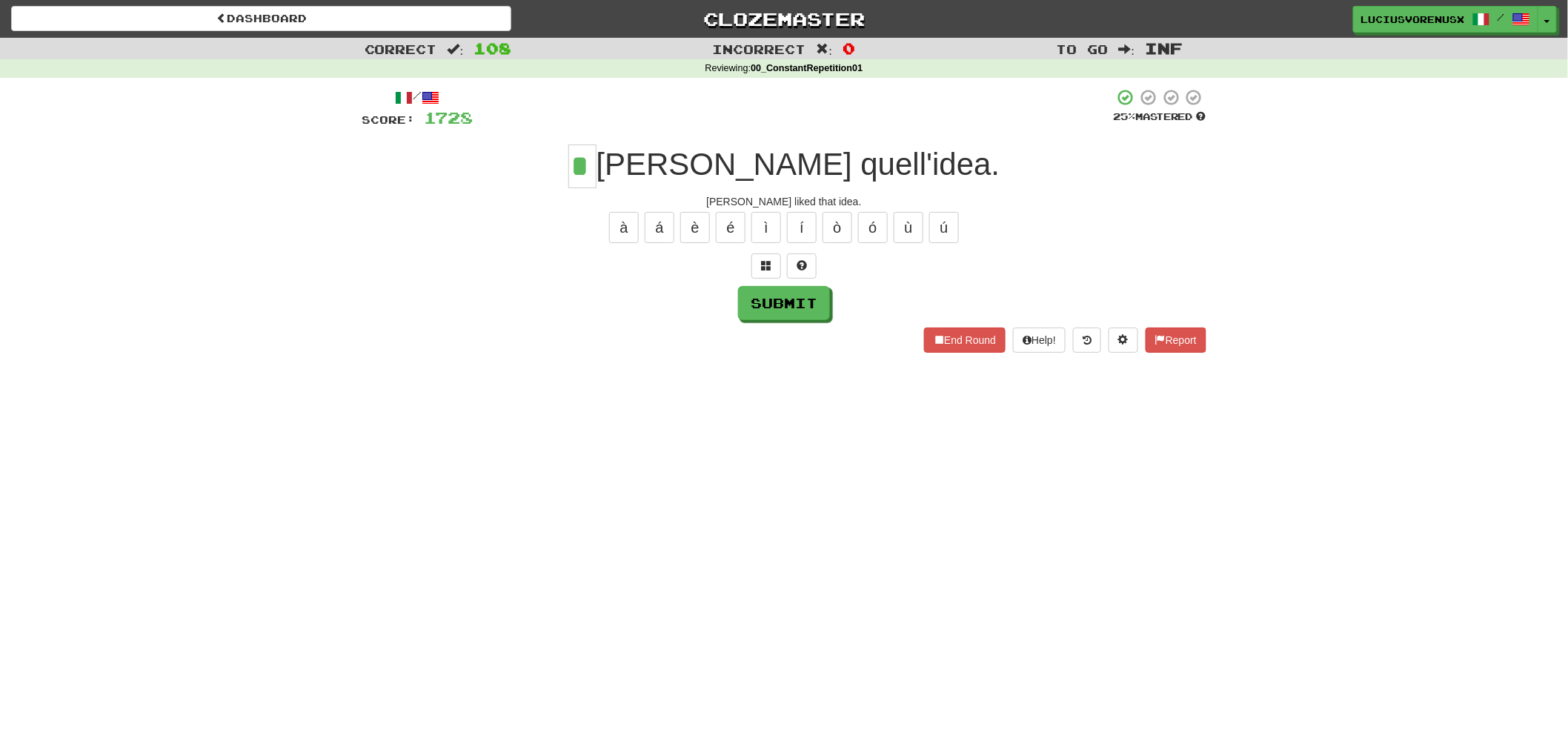
type input "*"
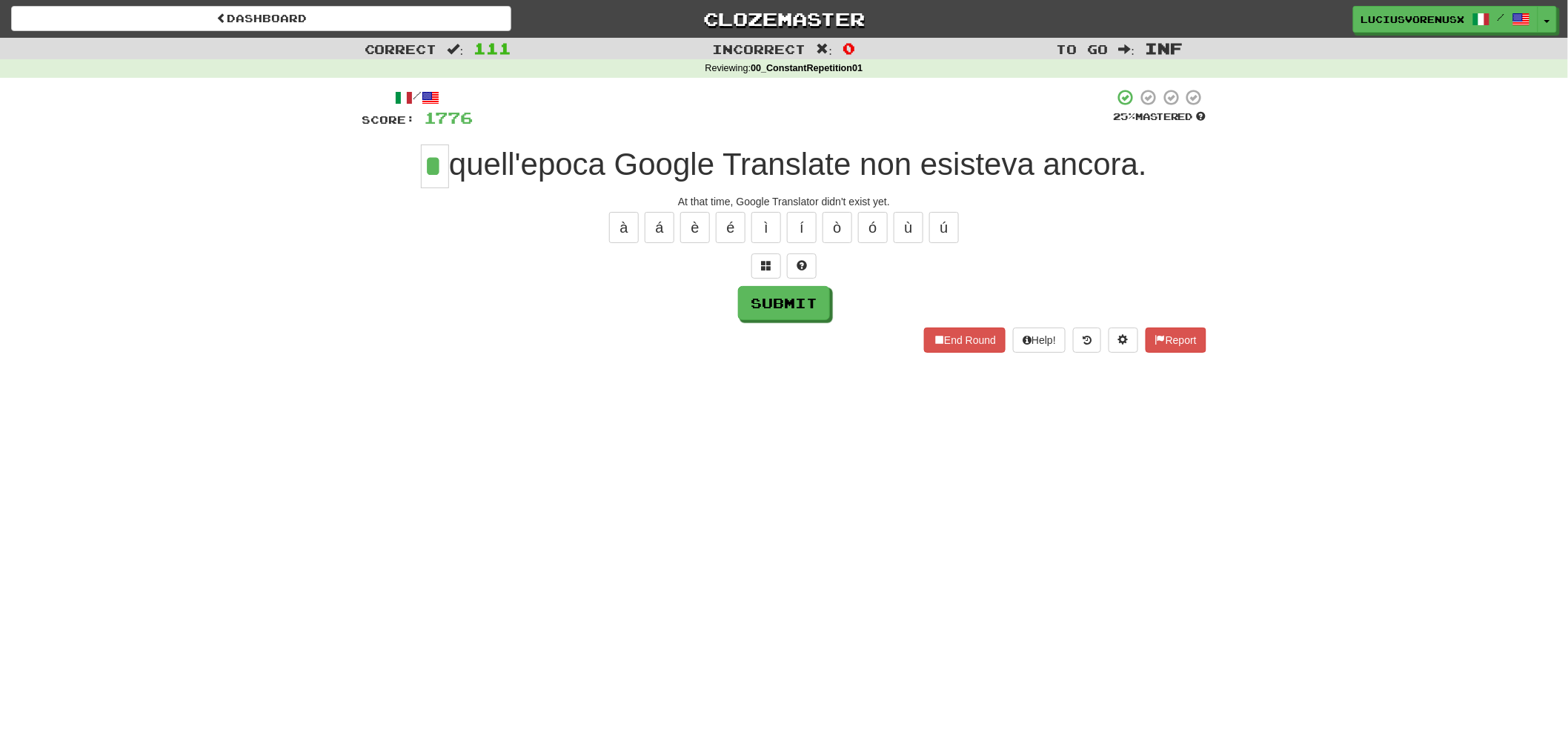
type input "*"
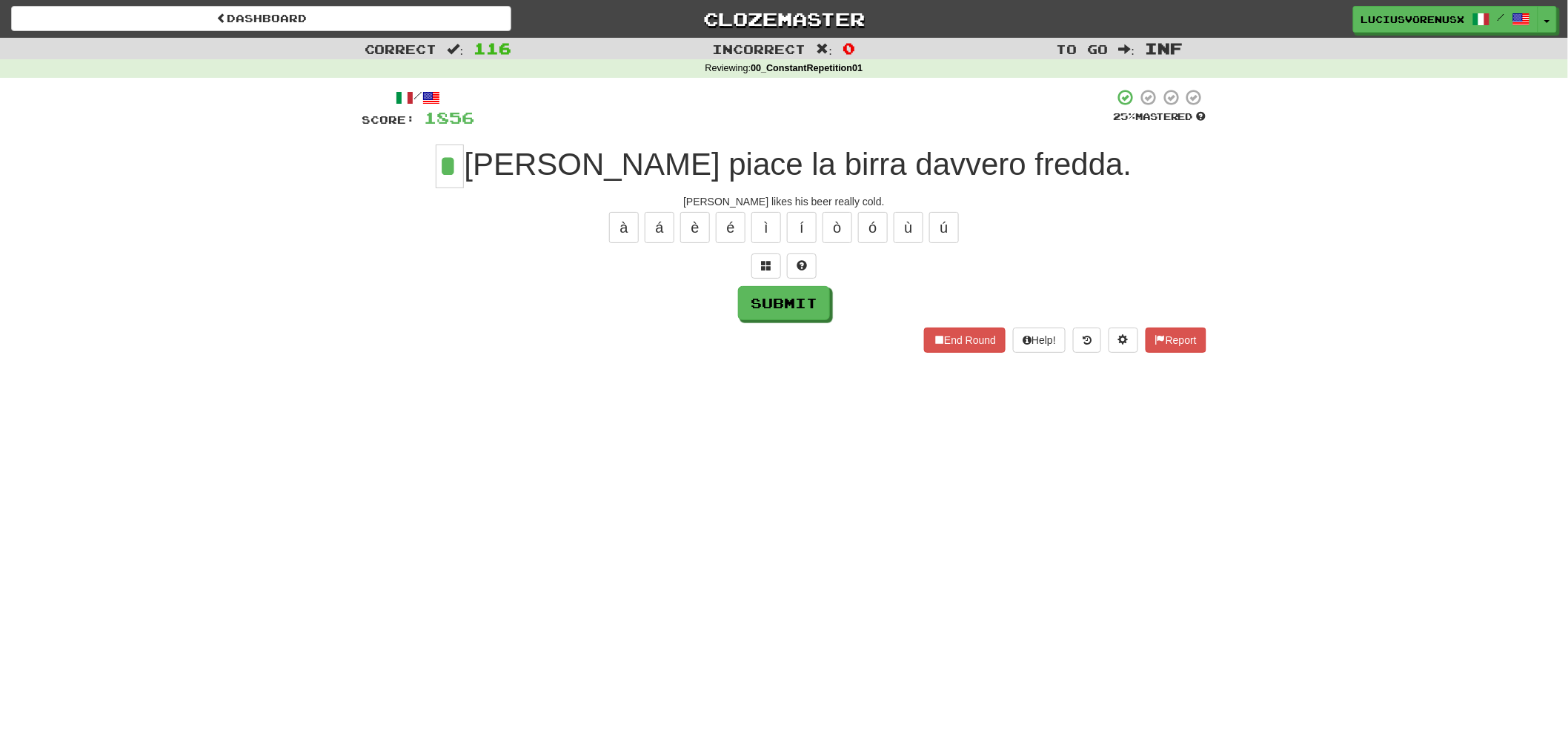
type input "*"
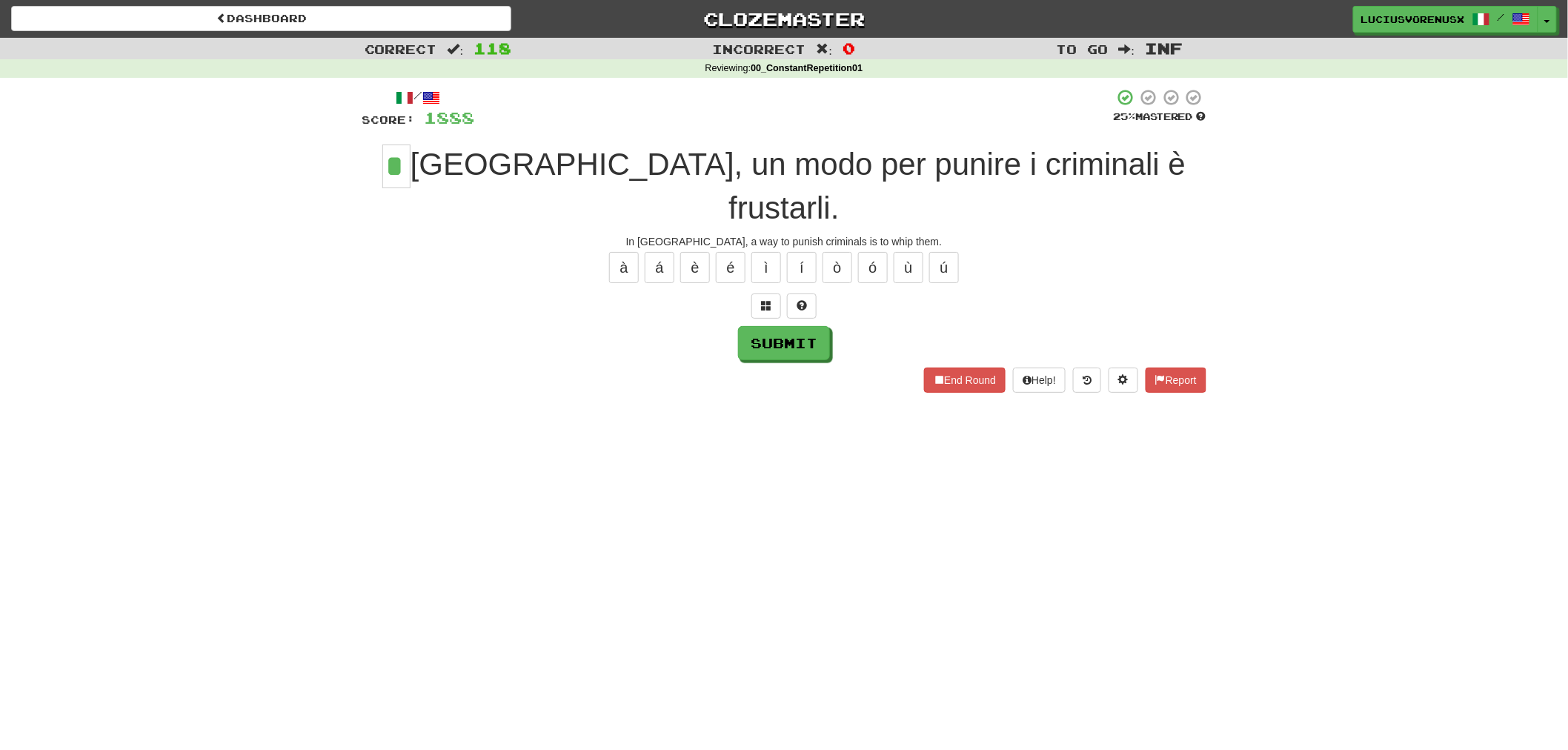
type input "*"
